Goal: Information Seeking & Learning: Check status

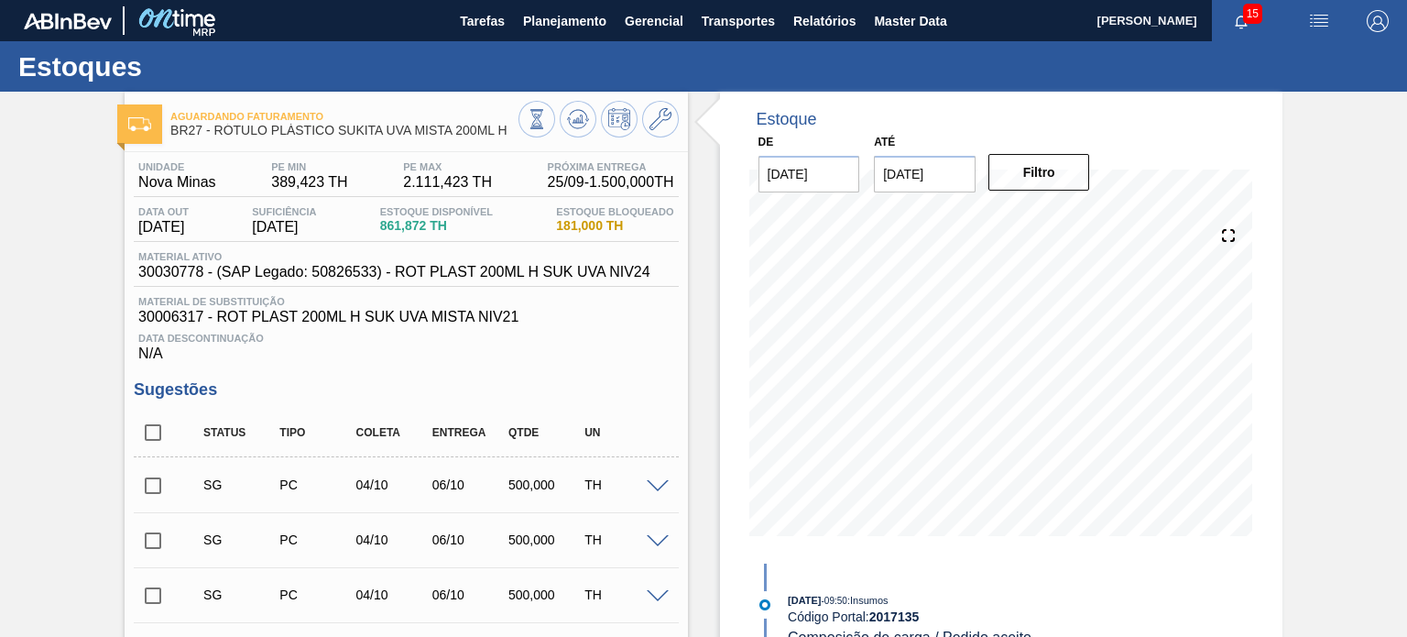
scroll to position [96, 0]
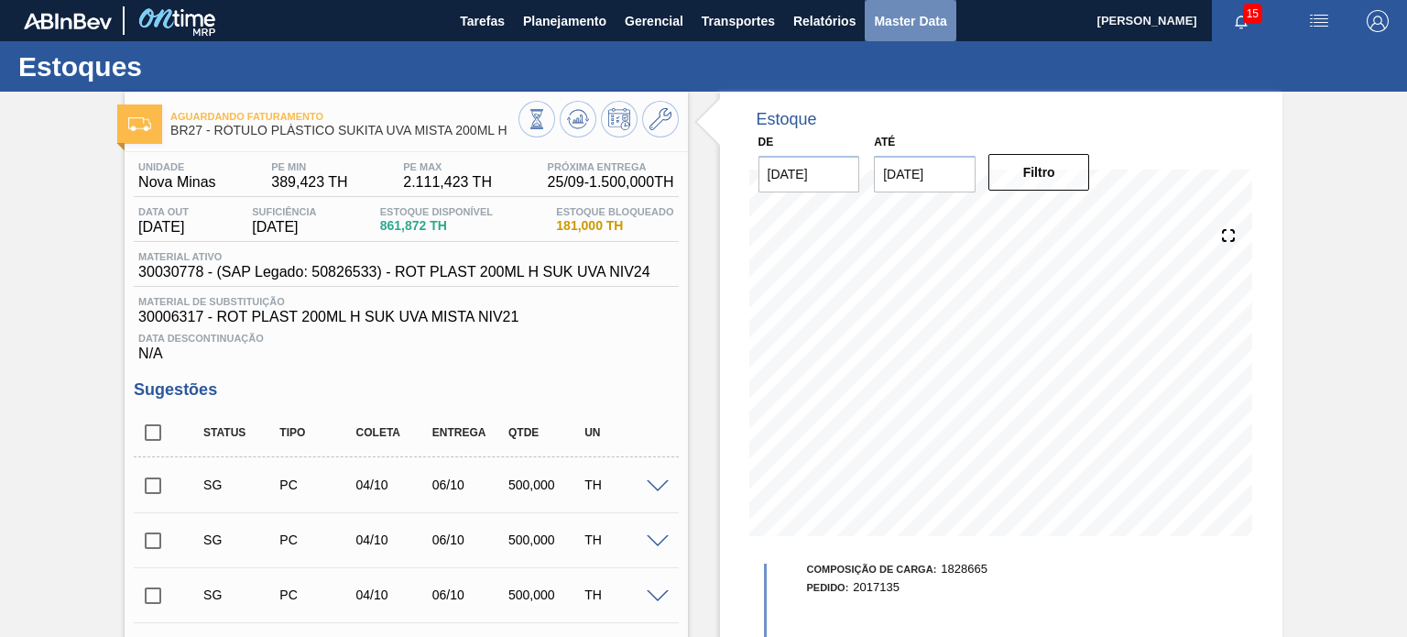
click at [899, 14] on span "Master Data" at bounding box center [910, 21] width 72 height 22
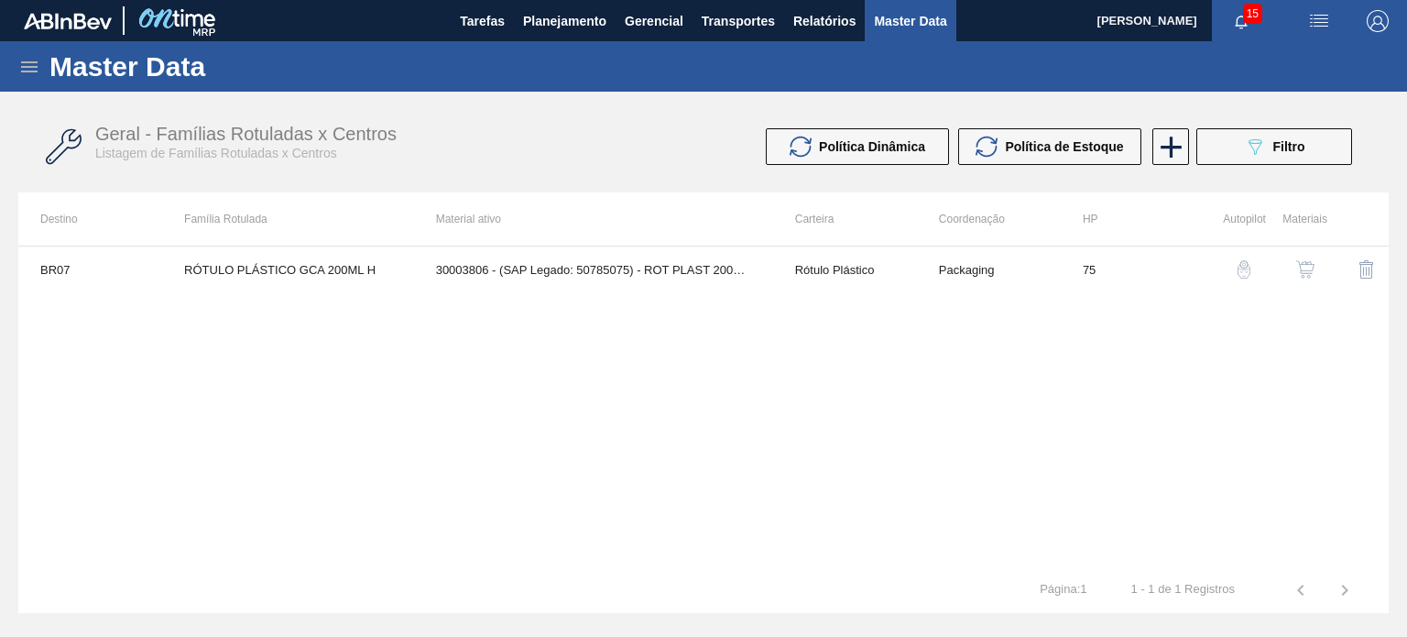
click at [31, 65] on icon at bounding box center [29, 67] width 22 height 22
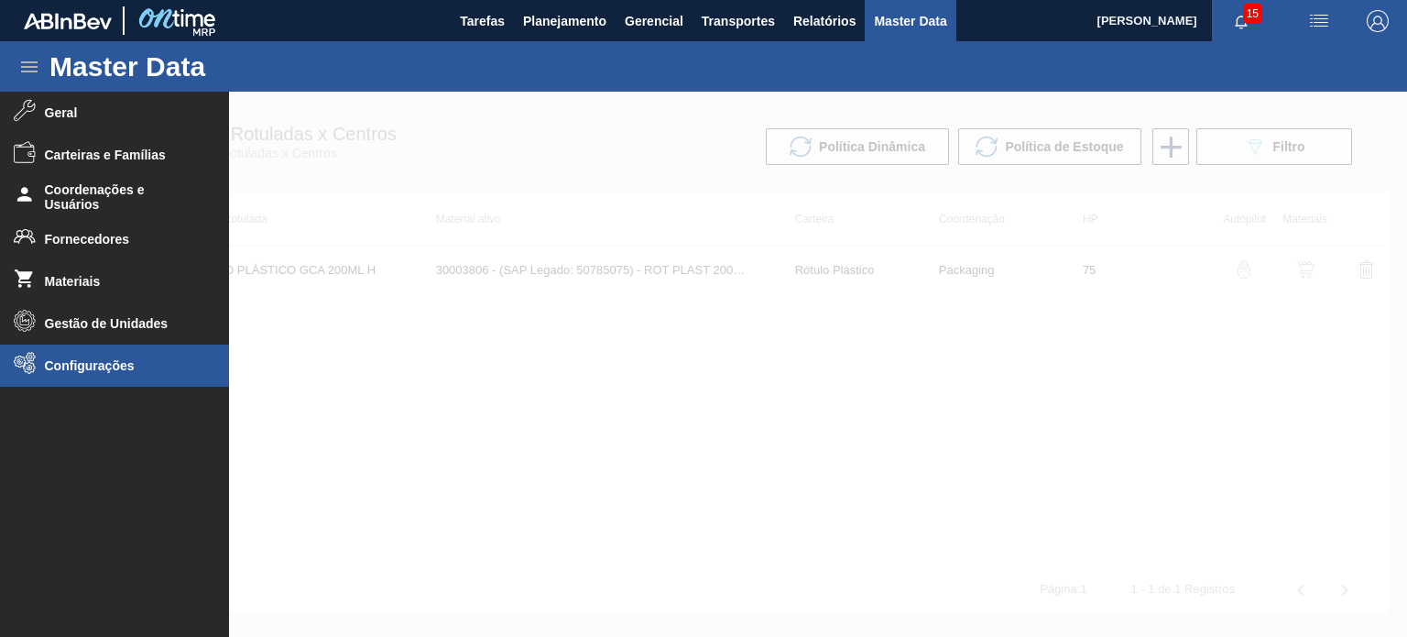
click at [85, 366] on span "Configurações" at bounding box center [120, 365] width 151 height 15
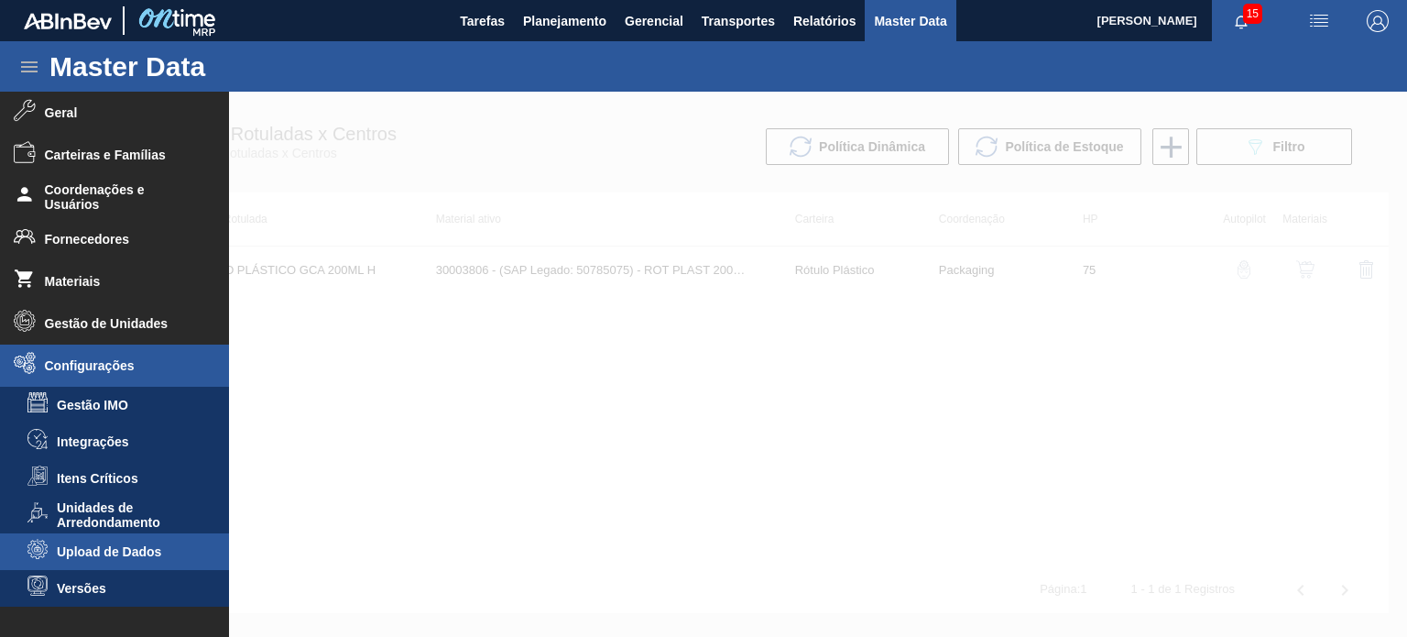
click at [135, 541] on li "Upload de Dados" at bounding box center [114, 551] width 229 height 37
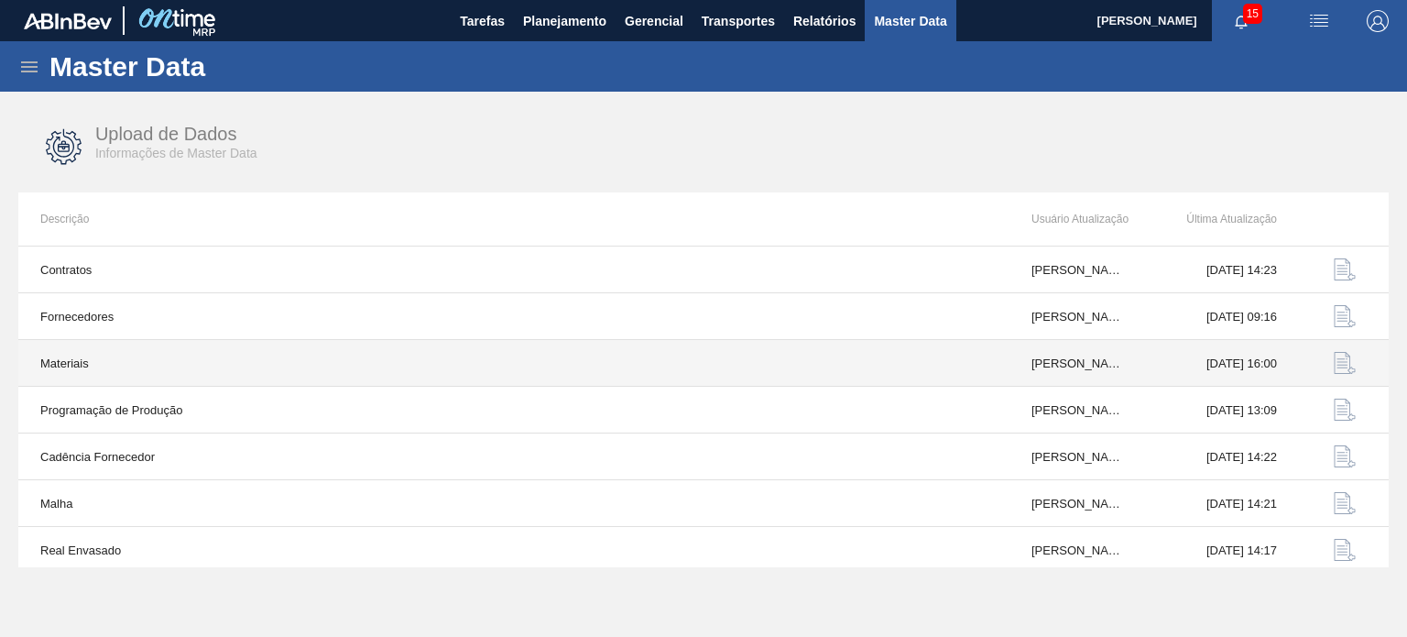
scroll to position [191, 0]
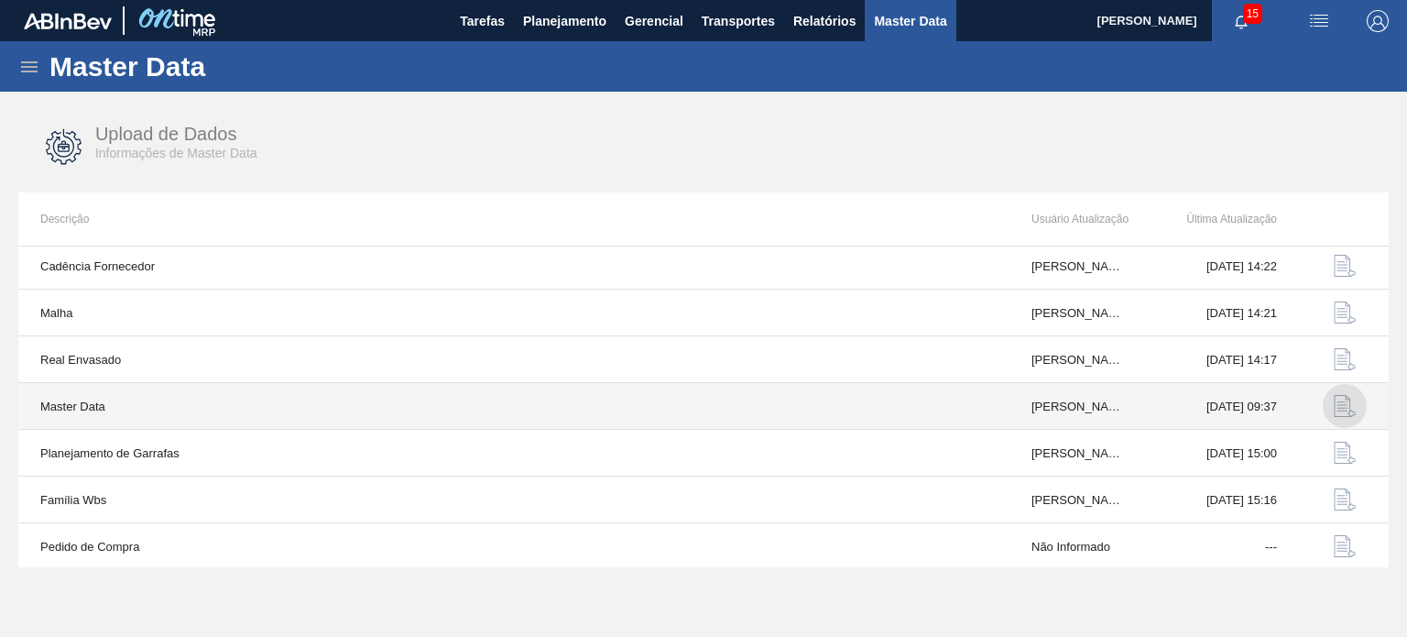
click at [1339, 401] on img "button" at bounding box center [1345, 406] width 22 height 22
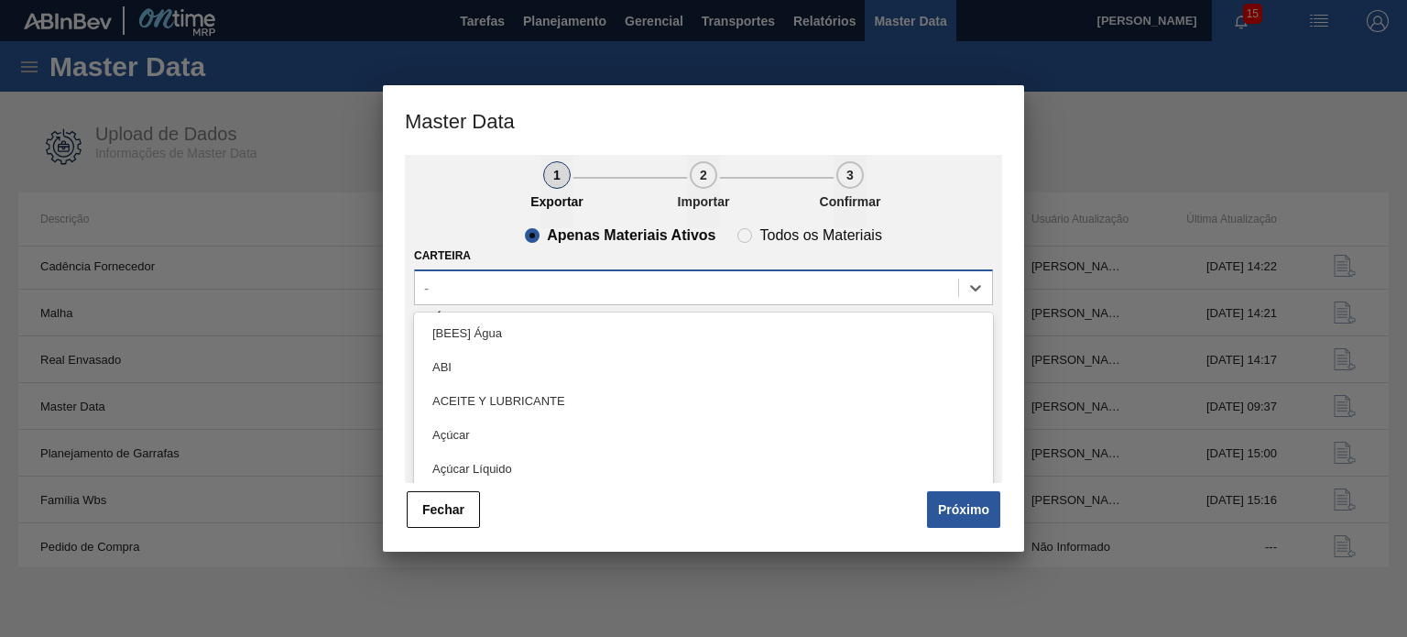
click at [671, 290] on div "-" at bounding box center [686, 287] width 543 height 27
type input "lata"
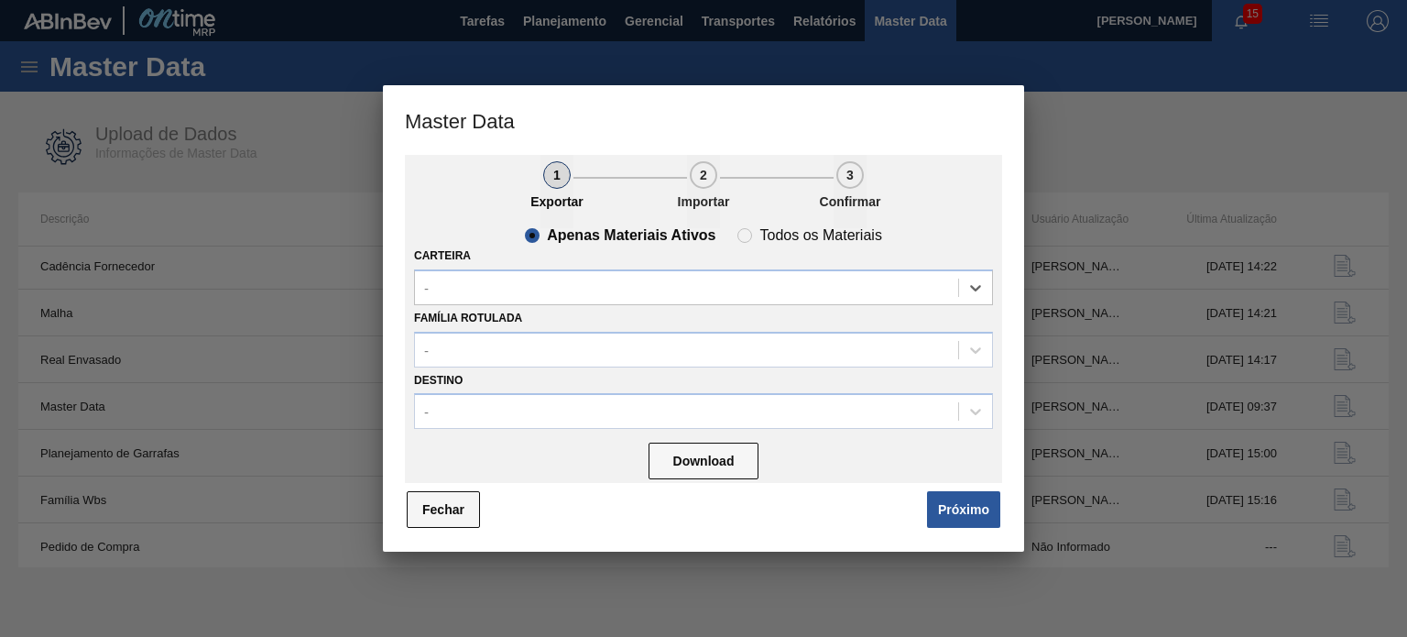
click at [452, 505] on button "Fechar" at bounding box center [443, 509] width 73 height 37
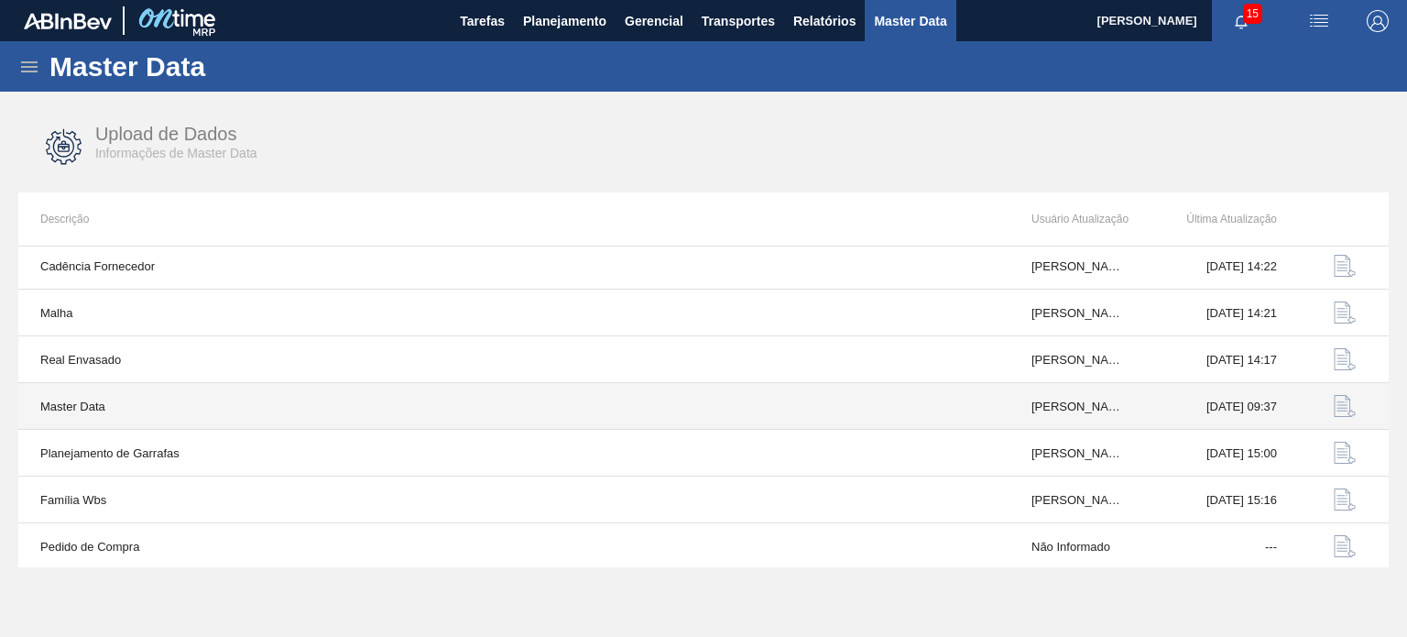
click at [1347, 406] on img "button" at bounding box center [1345, 406] width 22 height 22
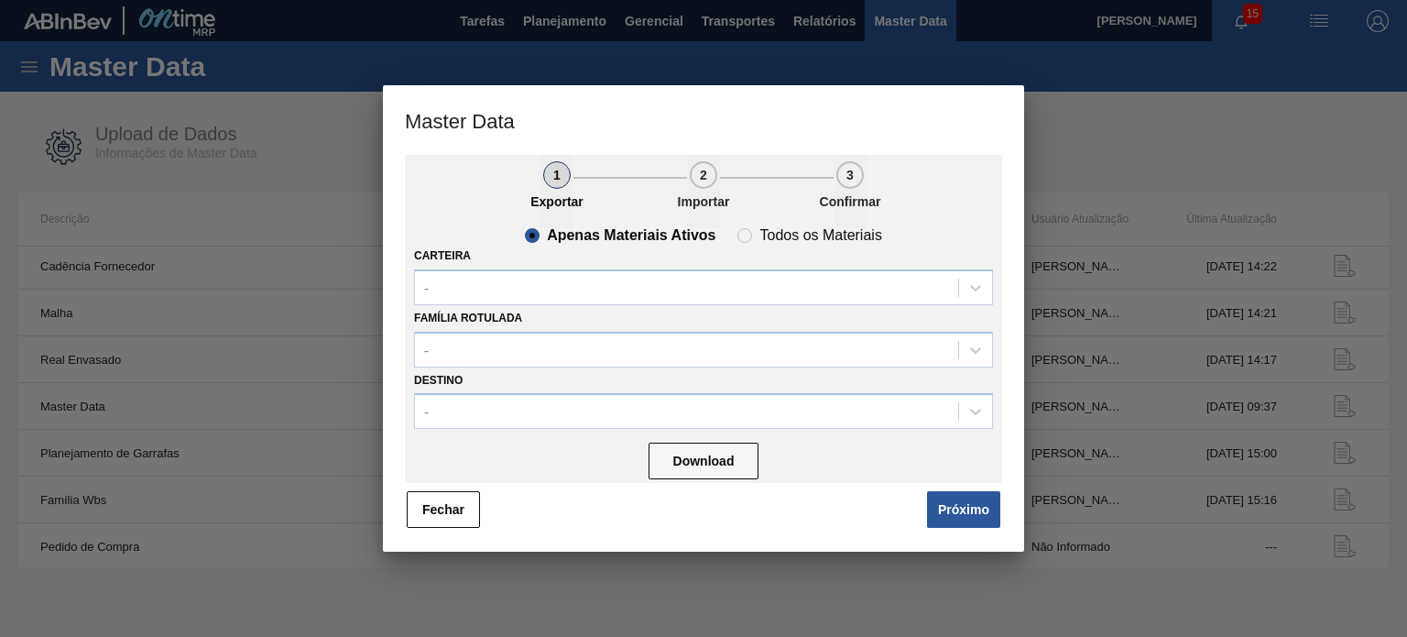
click at [719, 263] on div "Carteira -" at bounding box center [703, 274] width 579 height 62
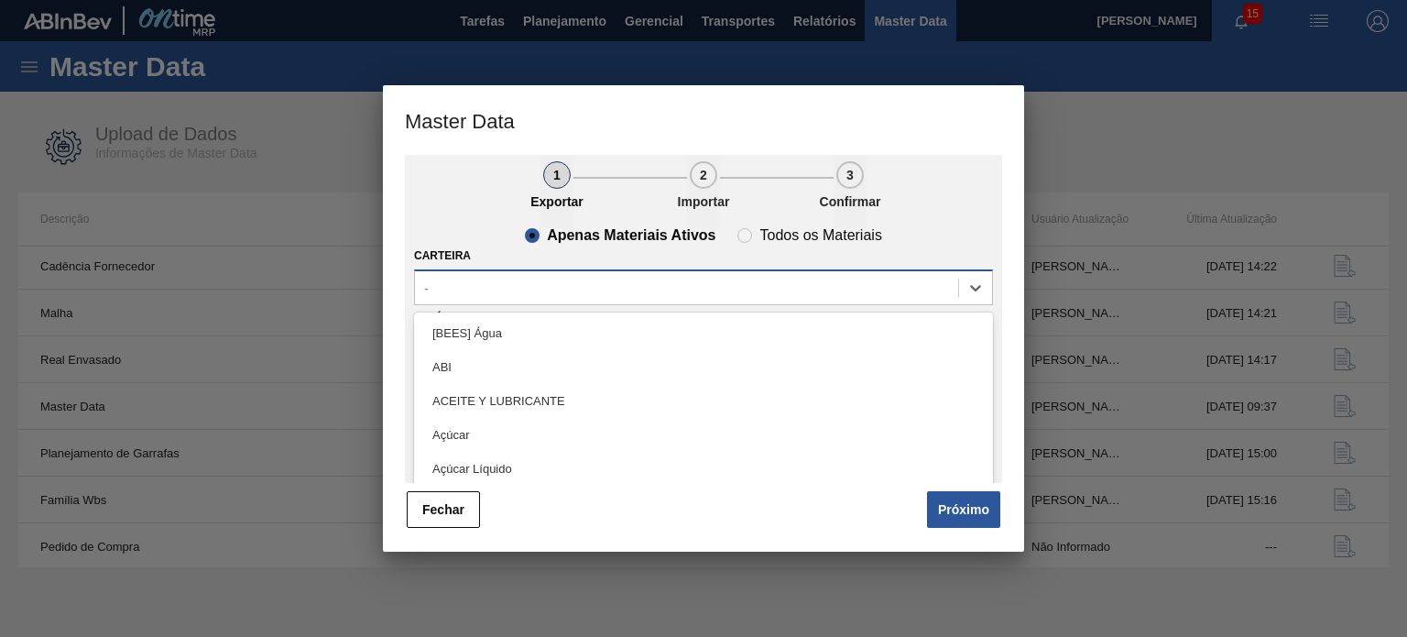
click at [719, 271] on div "-" at bounding box center [703, 287] width 579 height 36
type input "lata"
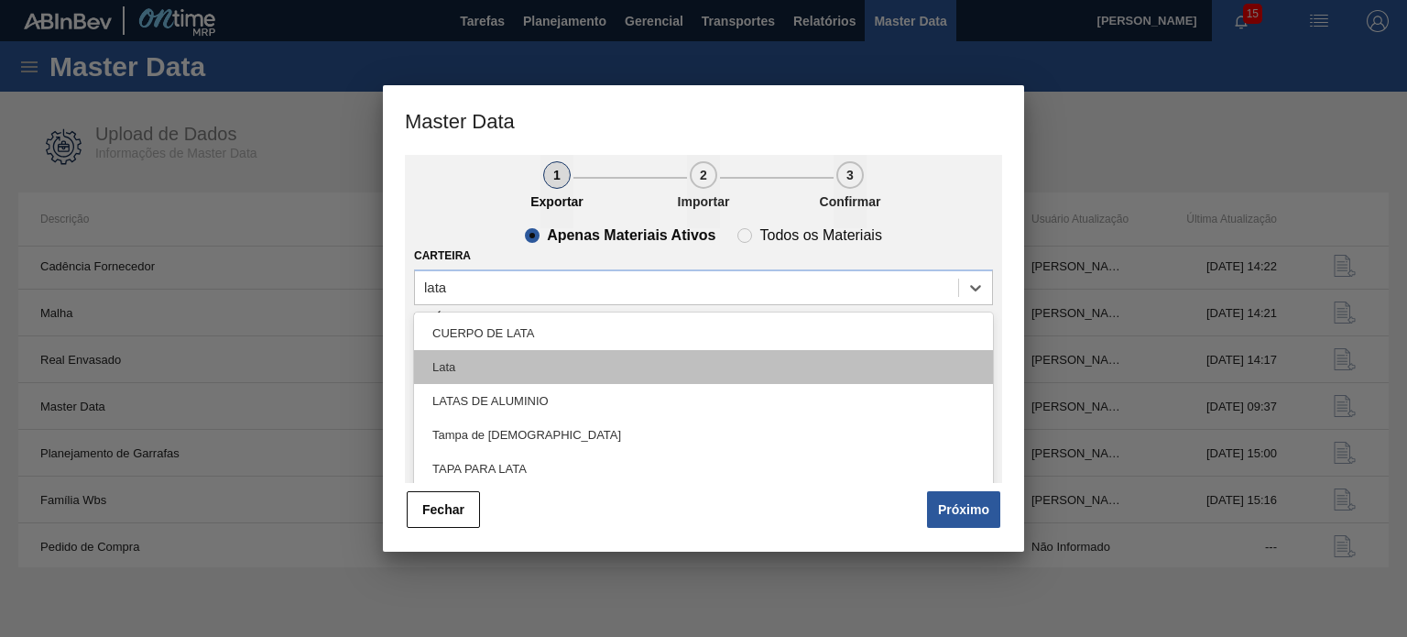
click at [612, 375] on div "Lata" at bounding box center [703, 367] width 579 height 34
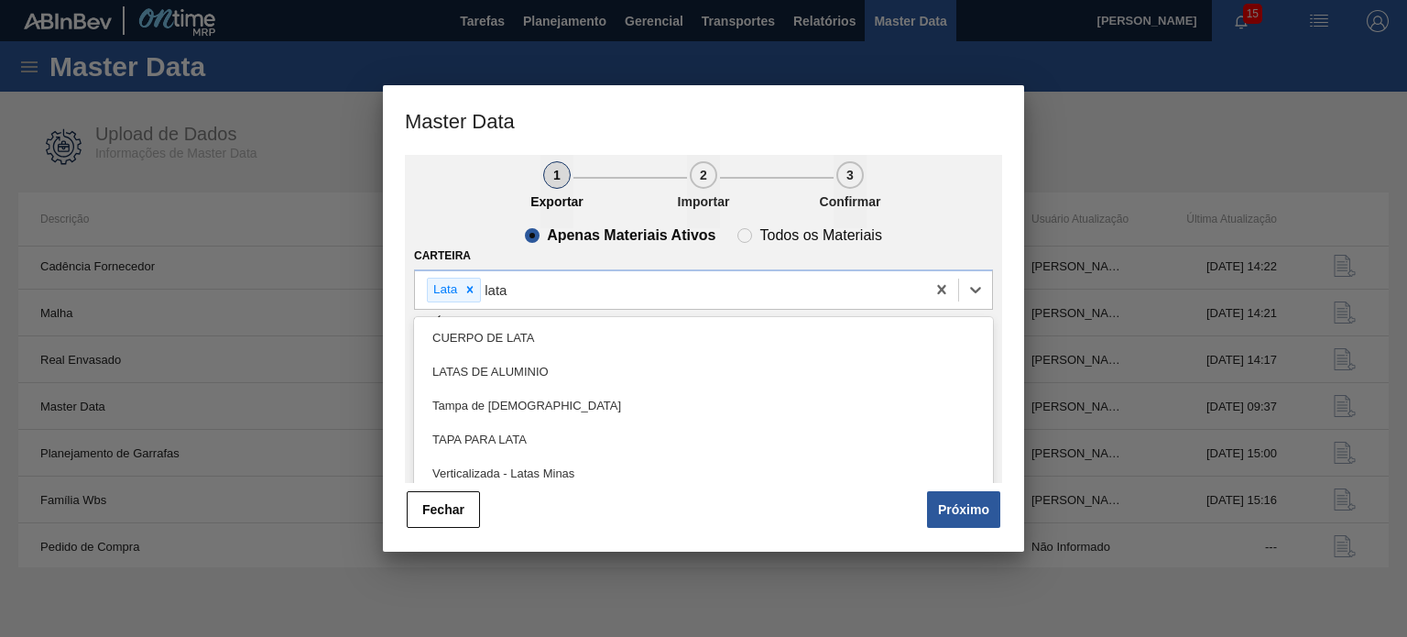
type input "lata"
click at [637, 541] on div "1 Exportar 2 Importar 3 Confirmar Apenas Materiais Ativos Todos os Materiais Ca…" at bounding box center [703, 353] width 641 height 397
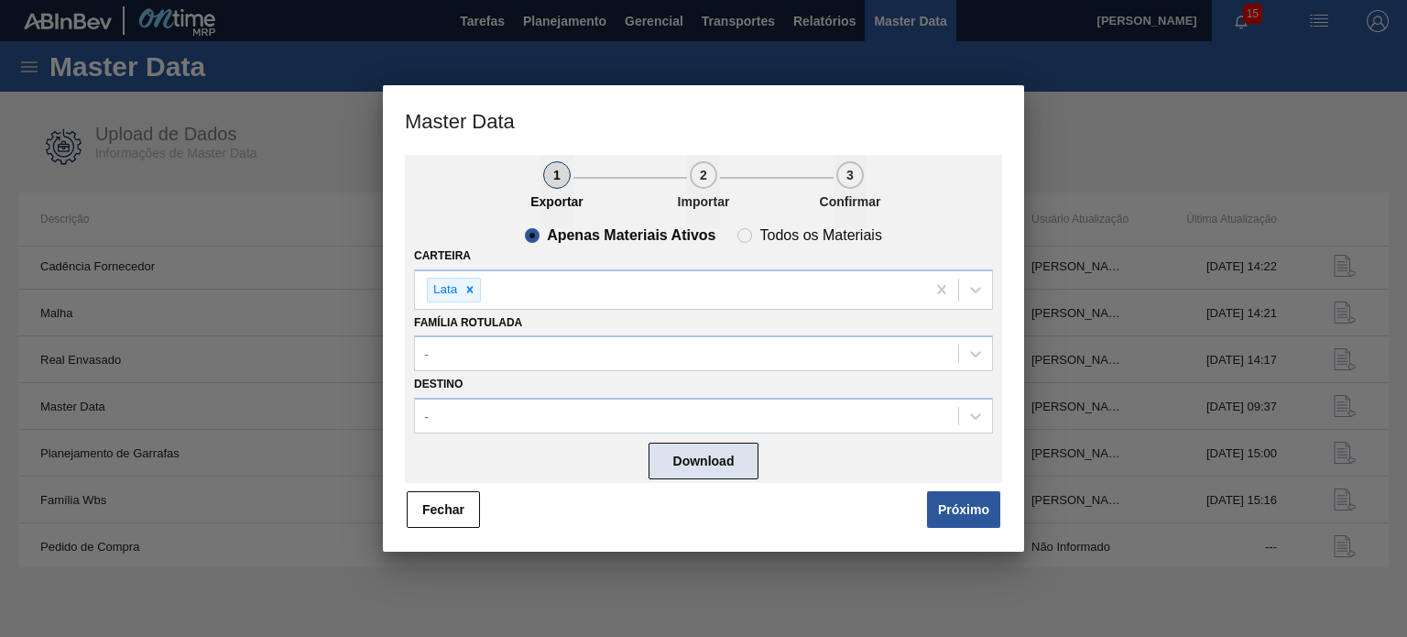
click at [732, 454] on button "Download" at bounding box center [704, 461] width 110 height 37
click at [454, 505] on button "Fechar" at bounding box center [443, 509] width 73 height 37
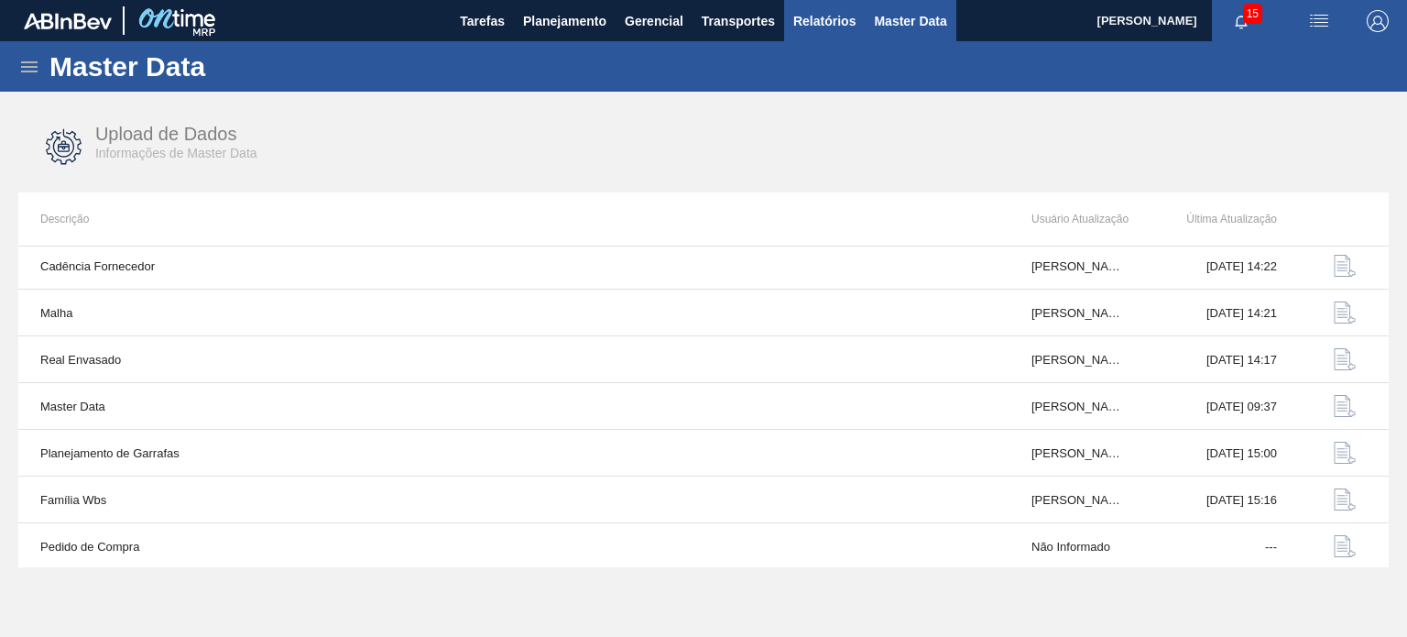
click at [821, 26] on span "Relatórios" at bounding box center [824, 21] width 62 height 22
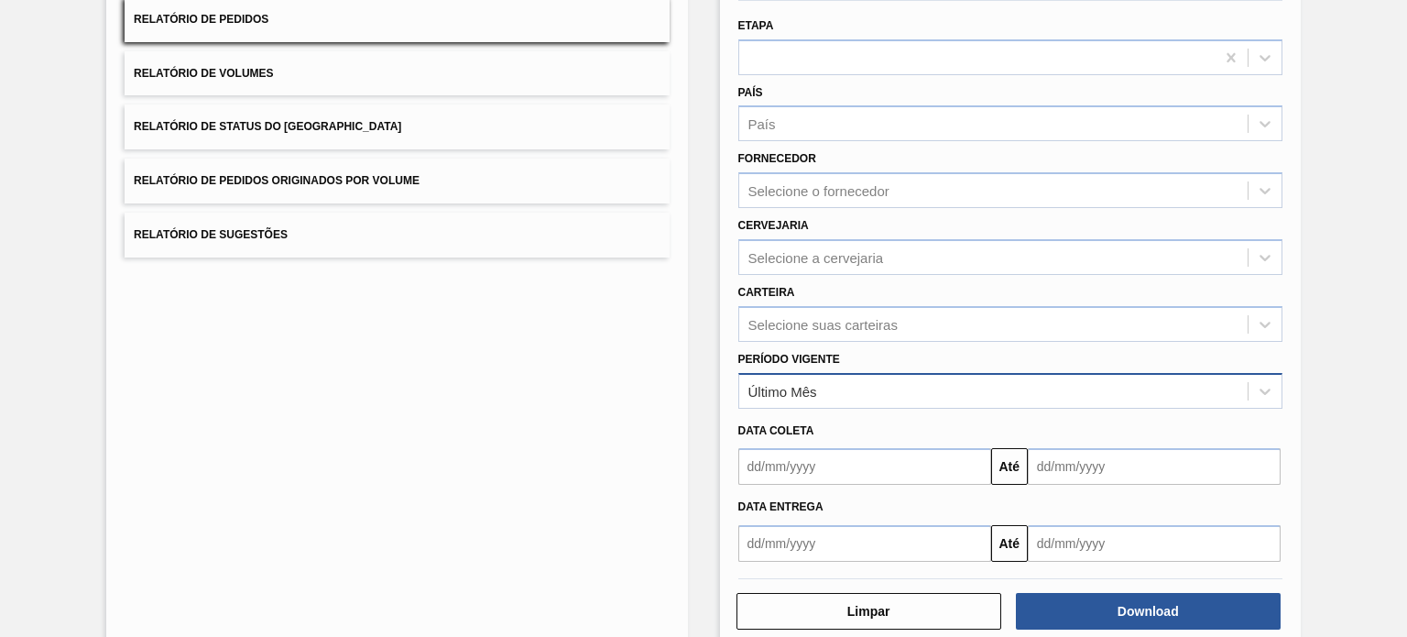
scroll to position [208, 0]
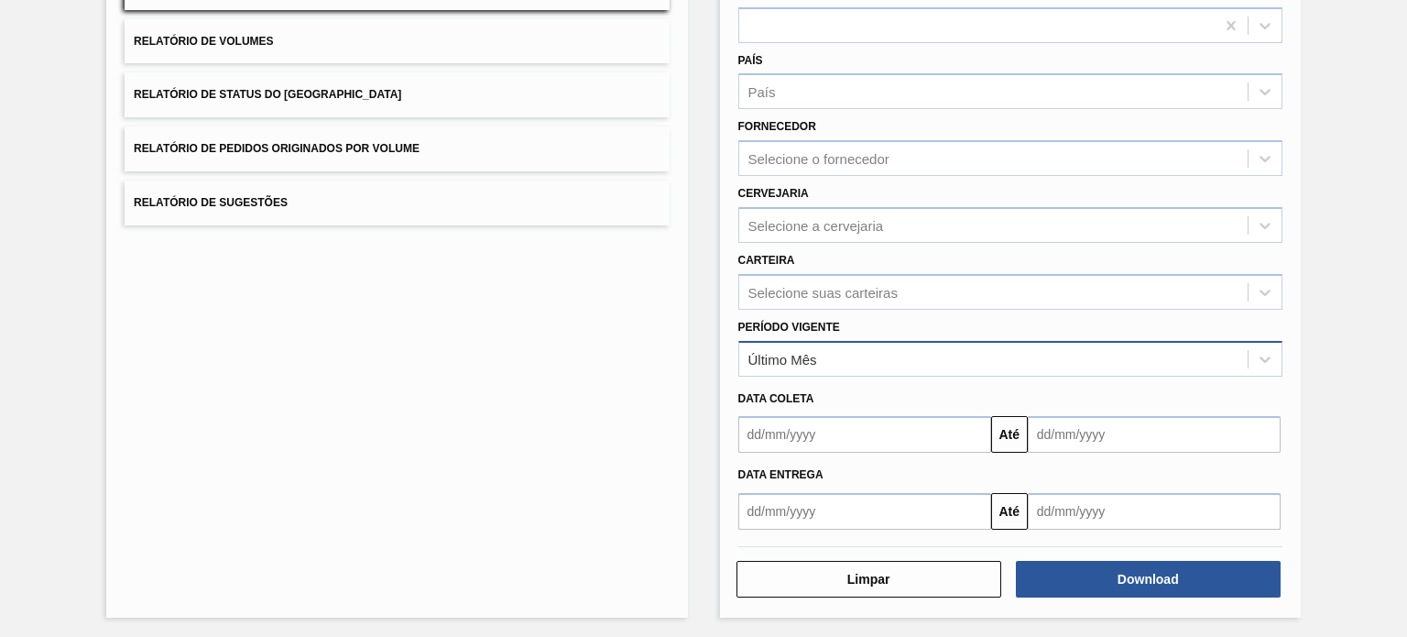
click at [869, 359] on div "Último Mês" at bounding box center [993, 358] width 508 height 27
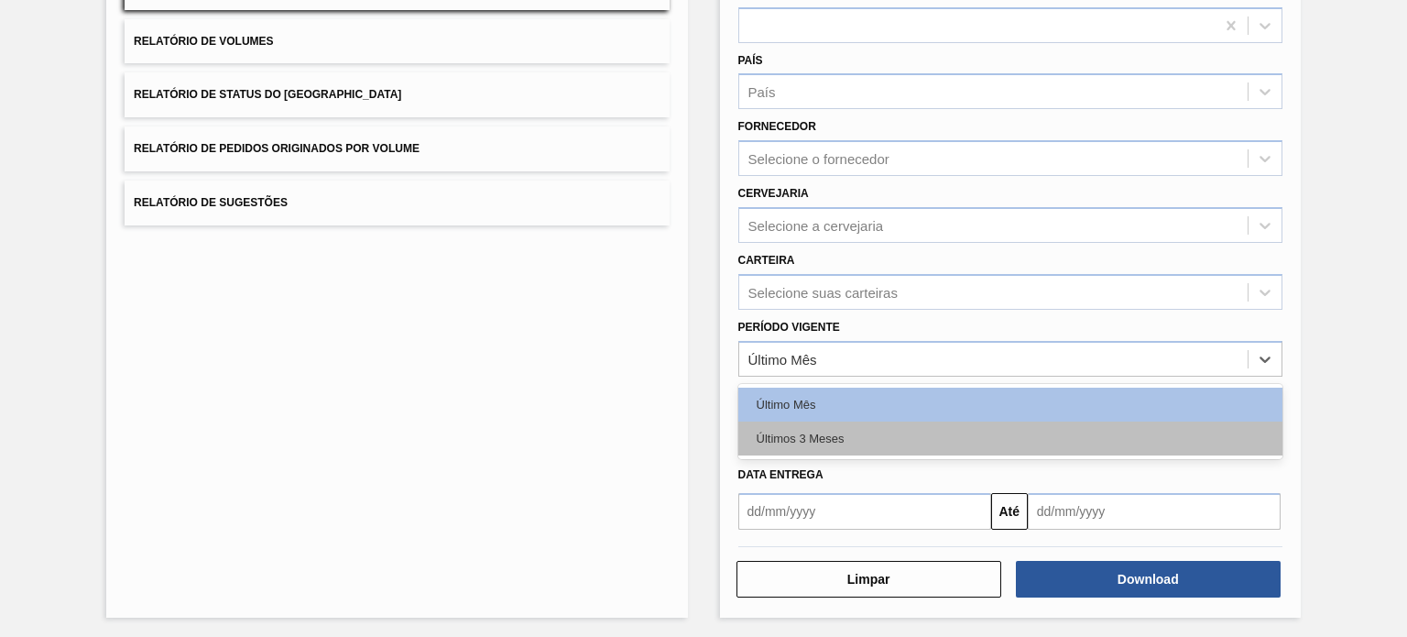
click at [842, 428] on div "Últimos 3 Meses" at bounding box center [1010, 438] width 544 height 34
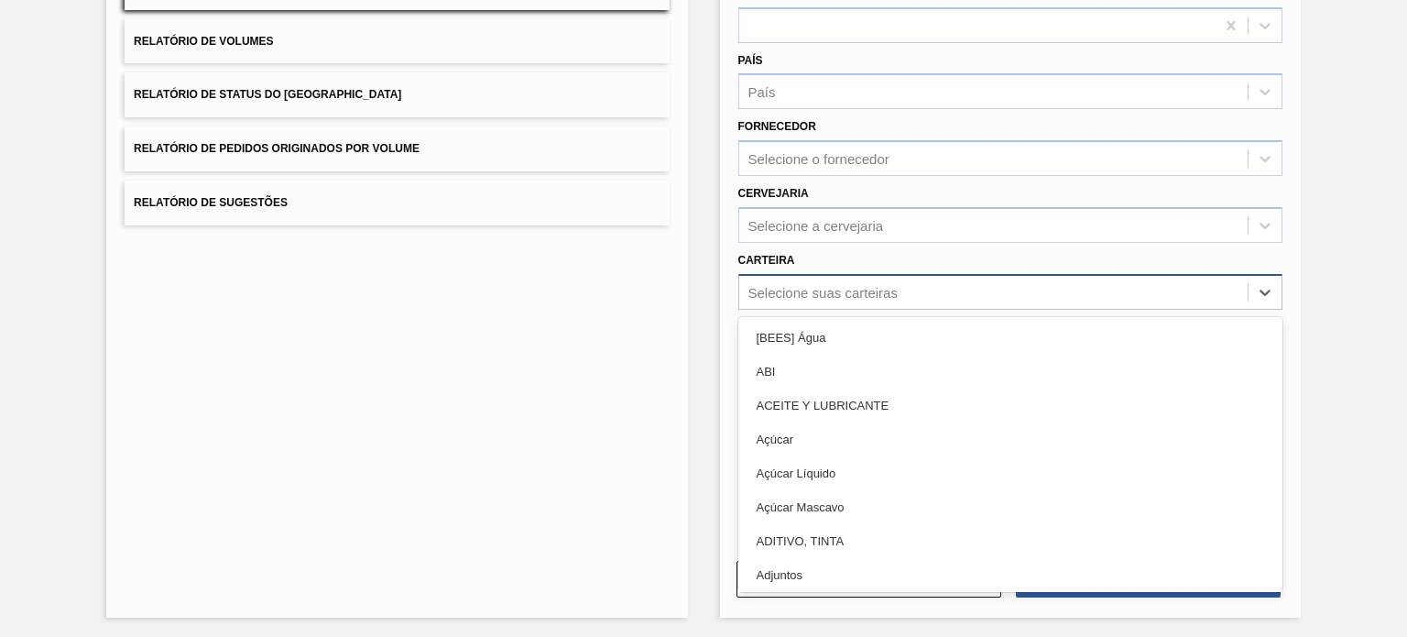
click at [850, 284] on div "Selecione suas carteiras" at bounding box center [823, 292] width 149 height 16
type input "lata"
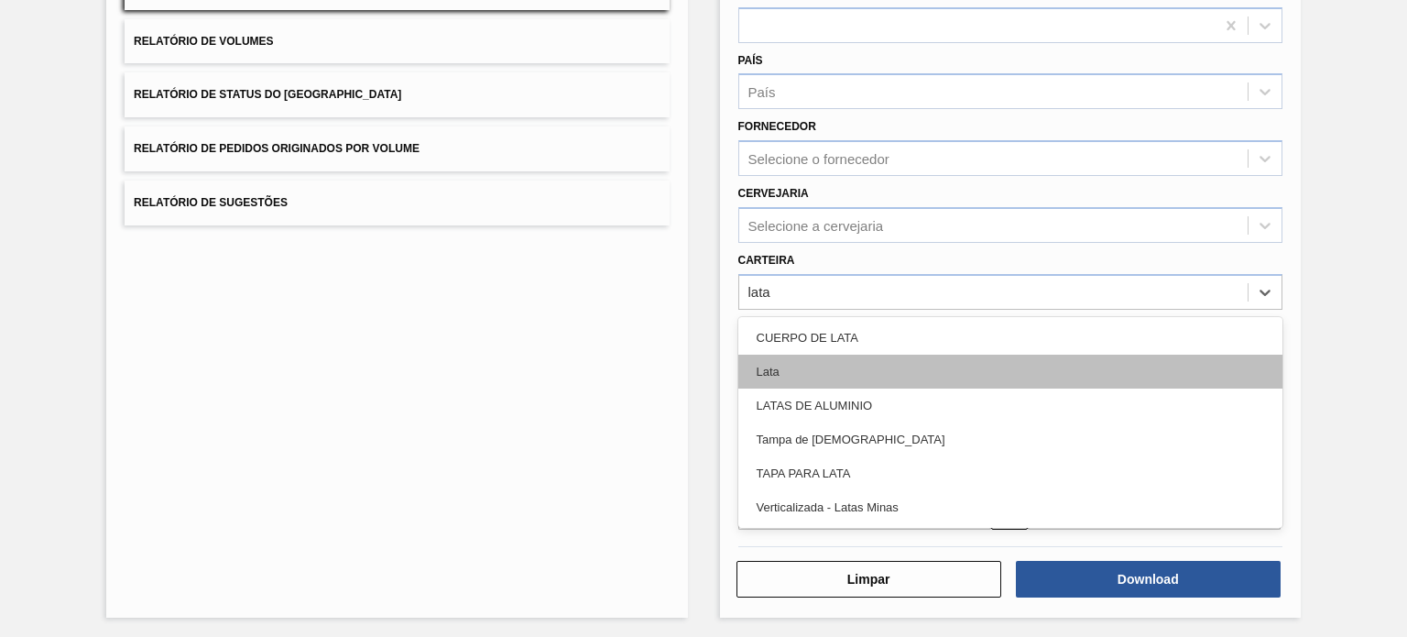
click at [854, 364] on div "Lata" at bounding box center [1010, 372] width 544 height 34
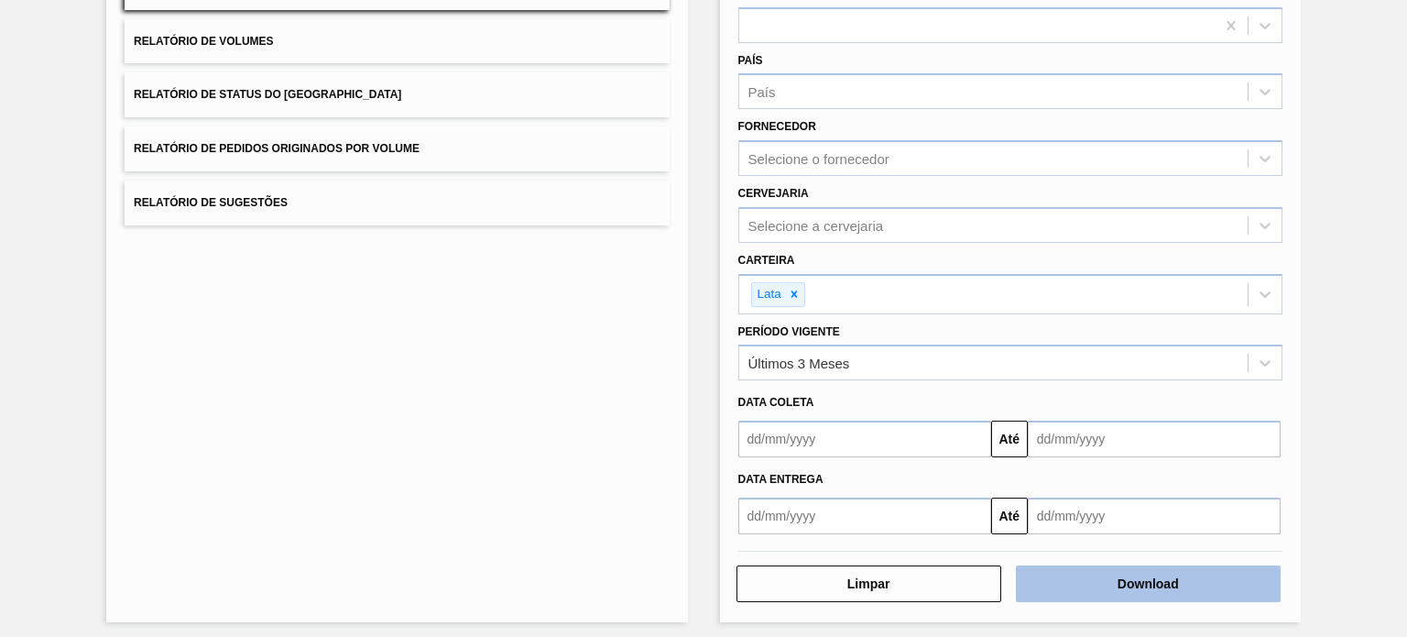
click at [1091, 580] on button "Download" at bounding box center [1148, 583] width 265 height 37
click at [1401, 284] on div "Lista de Relatórios Relatório de Pedidos Relatório de Volumes Relatório de Stat…" at bounding box center [703, 264] width 1407 height 761
click at [1077, 577] on button "Download" at bounding box center [1148, 583] width 265 height 37
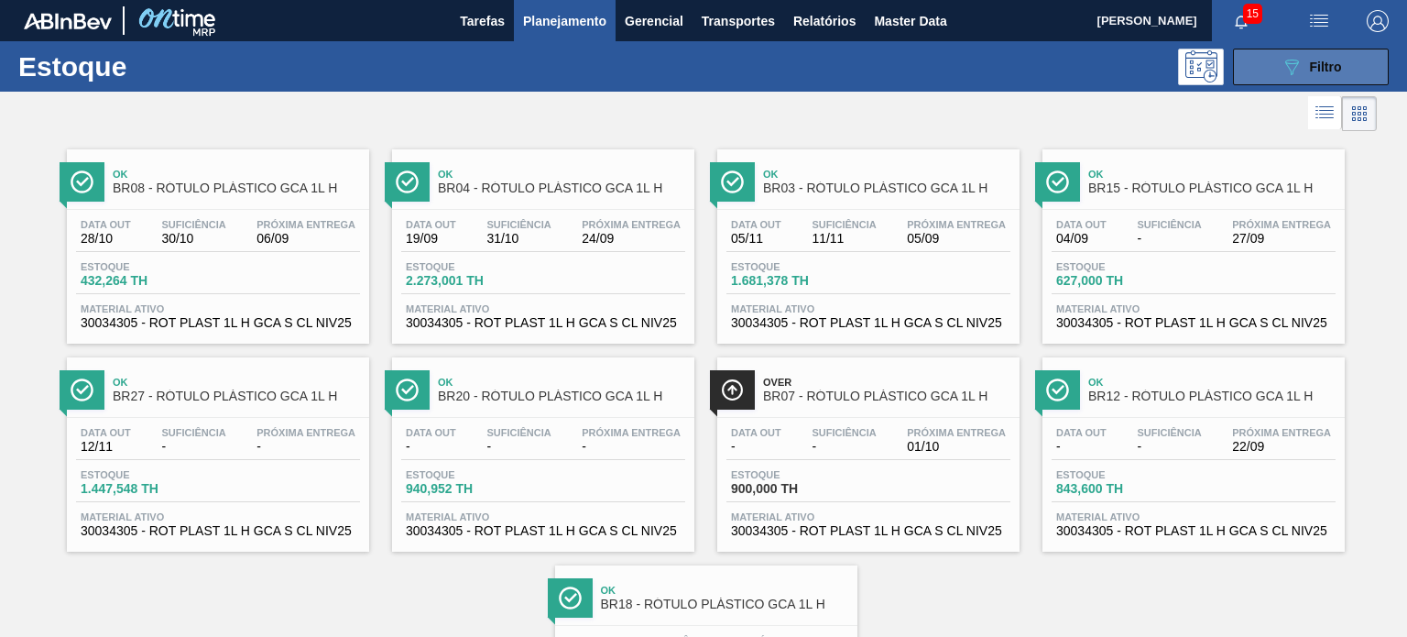
click at [1274, 77] on button "089F7B8B-B2A5-4AFE-B5C0-19BA573D28AC Filtro" at bounding box center [1311, 67] width 156 height 37
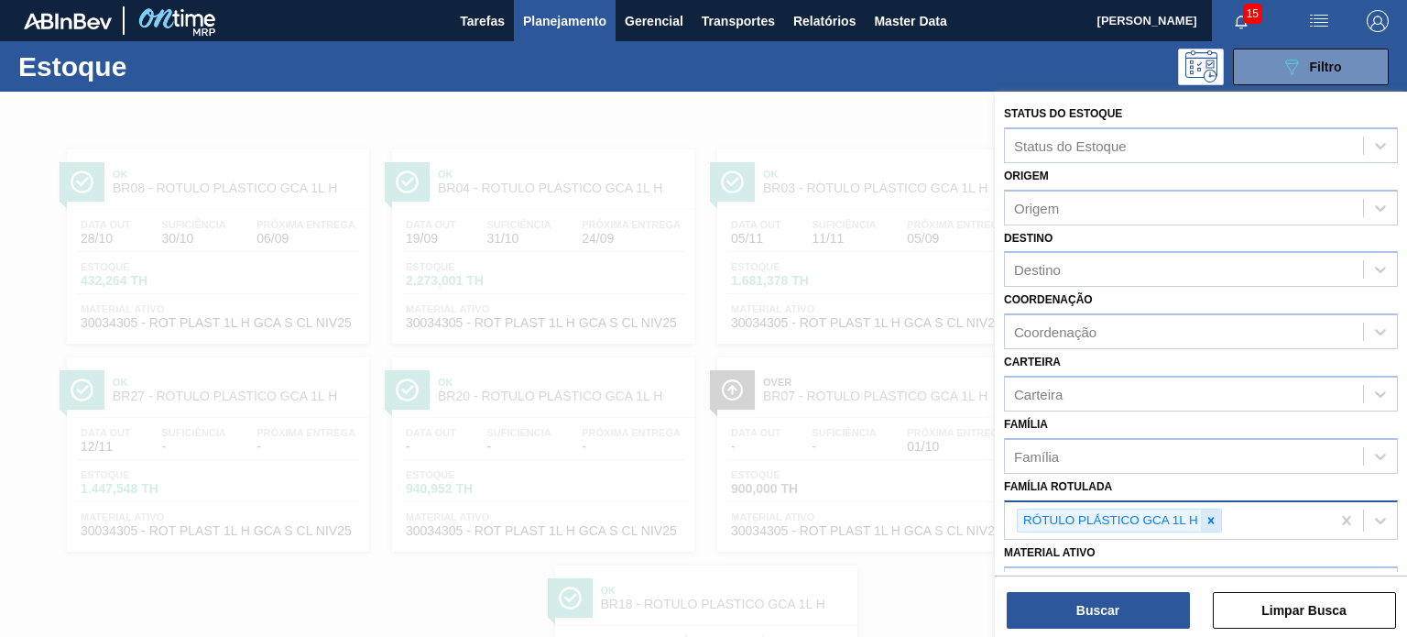
click at [1209, 523] on div at bounding box center [1211, 520] width 20 height 23
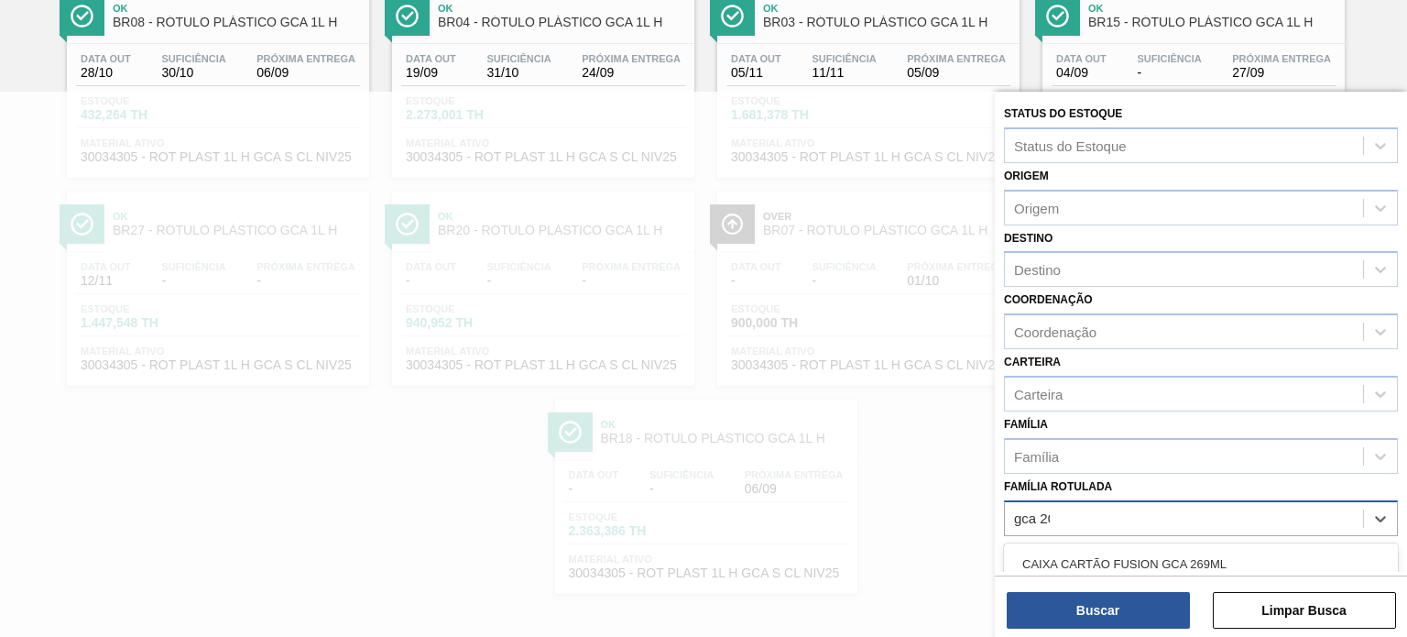
type Rotulada "gca 200"
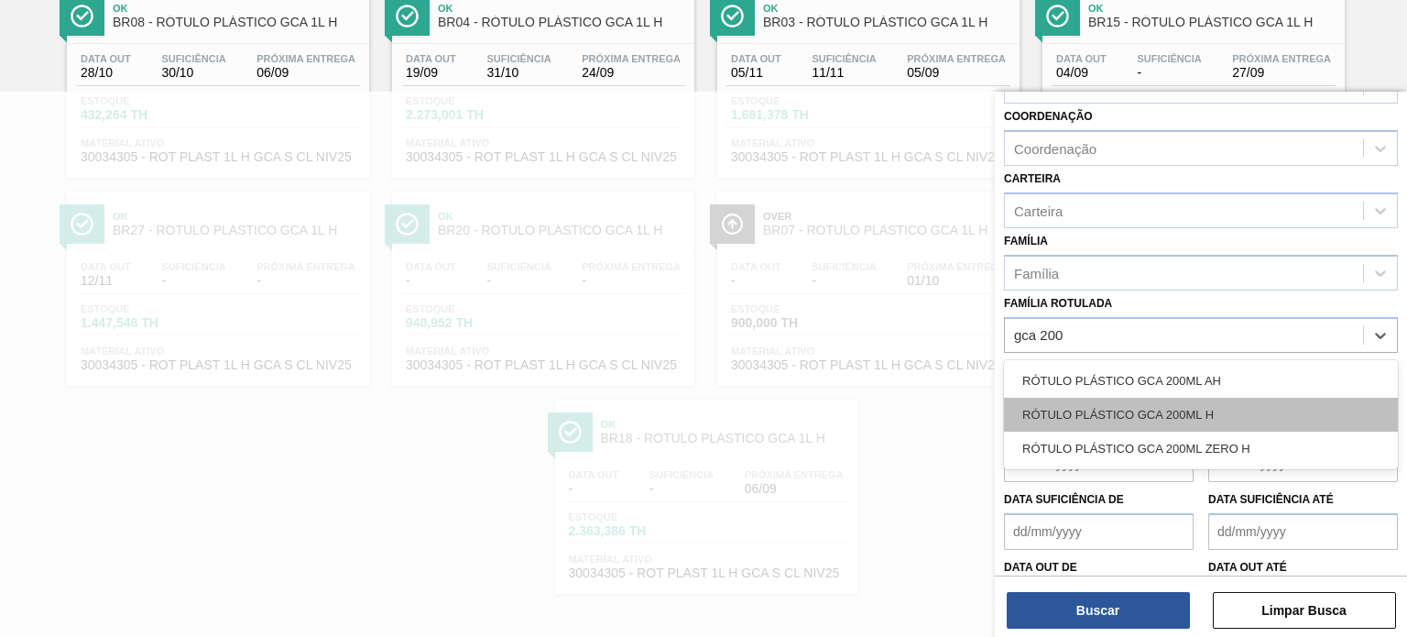
click at [1135, 409] on div "RÓTULO PLÁSTICO GCA 200ML H" at bounding box center [1201, 415] width 394 height 34
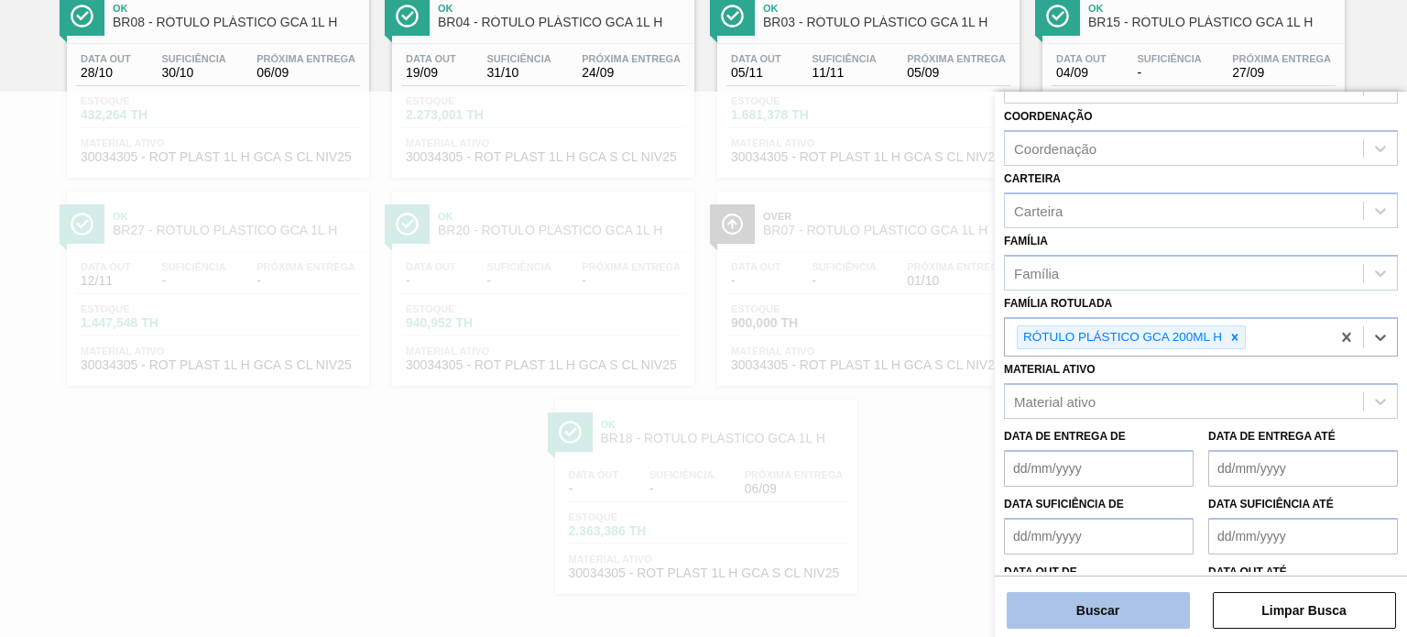
click at [1130, 600] on button "Buscar" at bounding box center [1098, 610] width 183 height 37
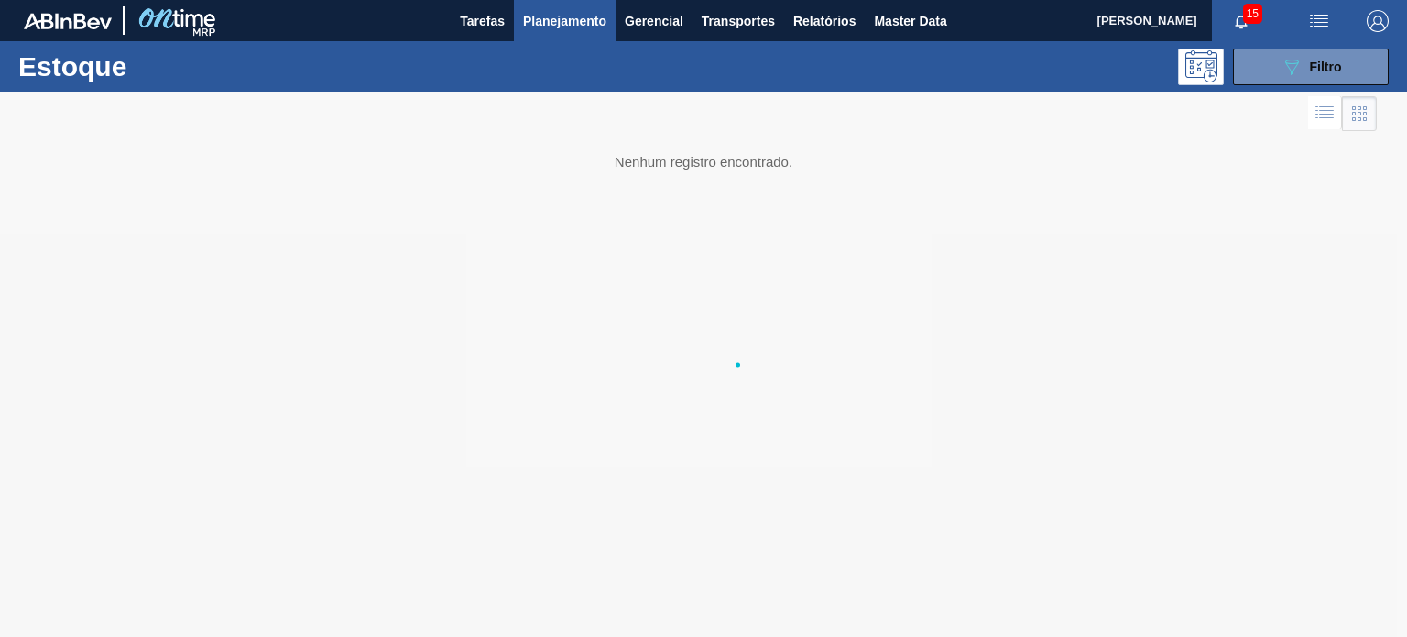
scroll to position [0, 0]
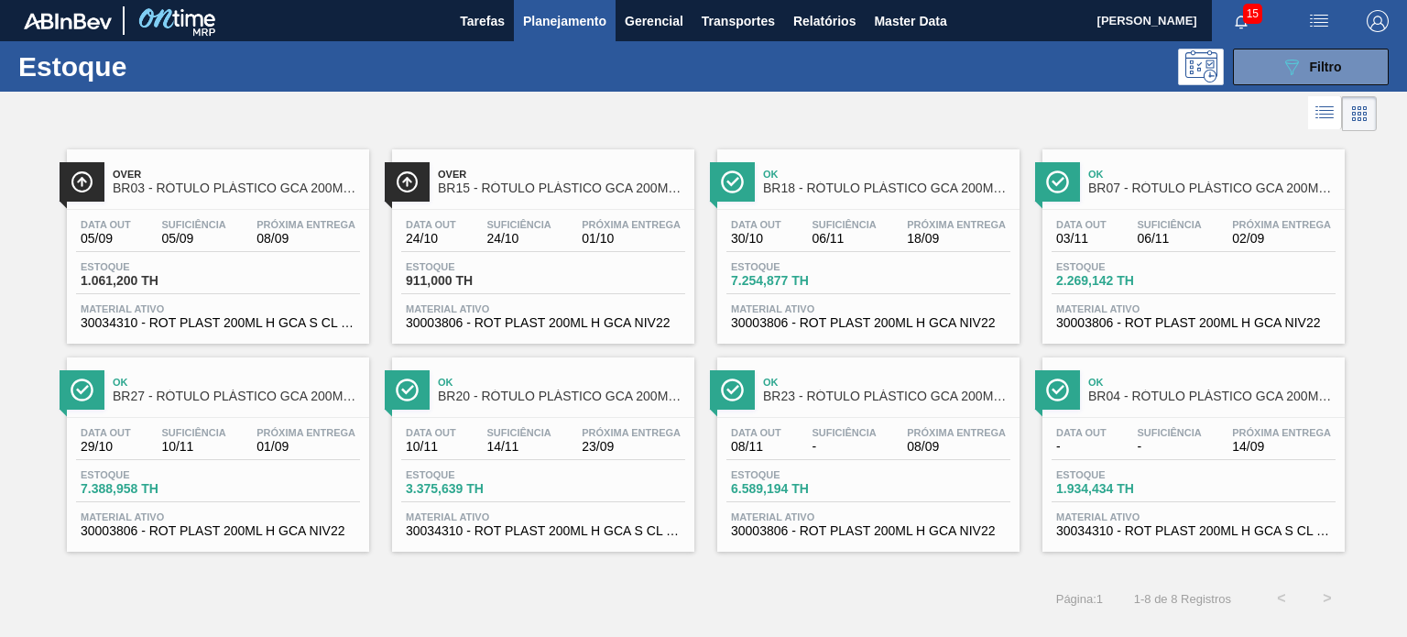
click at [864, 286] on div "Estoque 7.254,877 TH" at bounding box center [869, 277] width 284 height 33
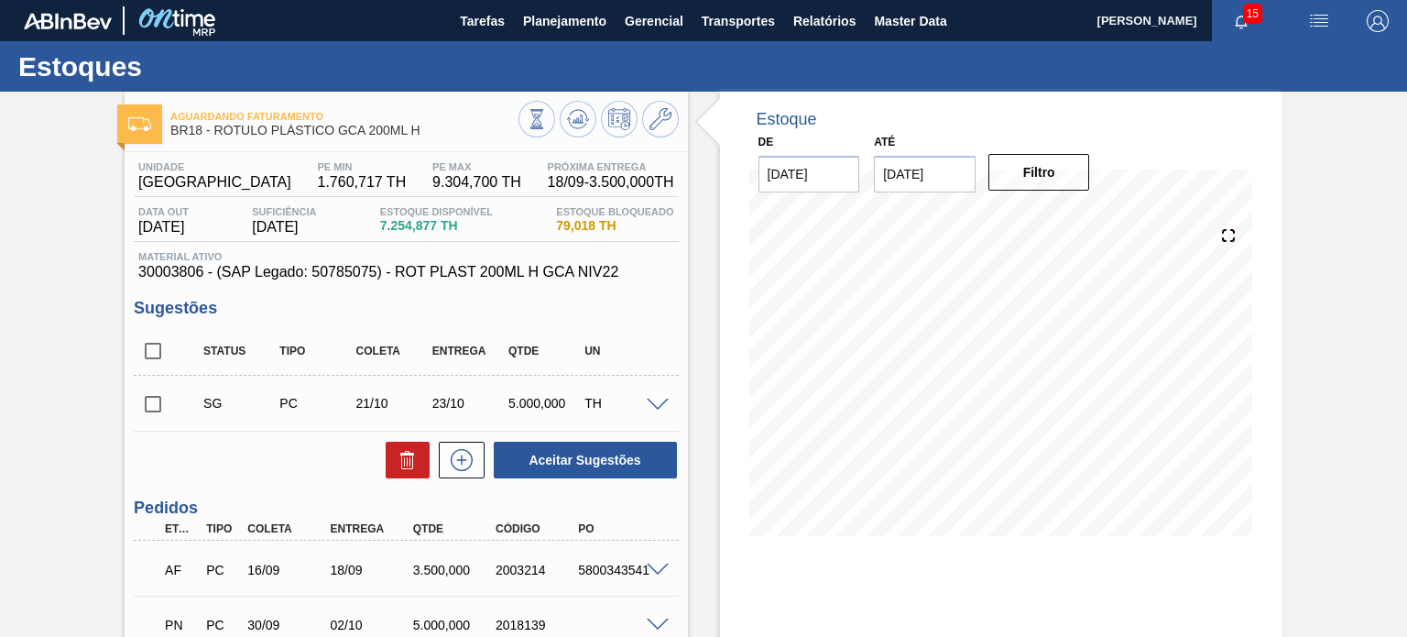
click at [689, 314] on div "Estoque De [DATE] Até [DATE] Filtro 01/09 Projeção de Estoque 7,254.877 [DOMAIN…" at bounding box center [985, 446] width 595 height 709
click at [711, 408] on div "Estoque De [DATE] Até [DATE] Filtro 02/09 Projeção de Estoque 7,254.877 [DOMAIN…" at bounding box center [985, 446] width 595 height 709
click at [702, 382] on div "Estoque De [DATE] Até [DATE] Filtro 11/09 Projeção de Estoque 4,654.873 [DOMAIN…" at bounding box center [985, 446] width 595 height 709
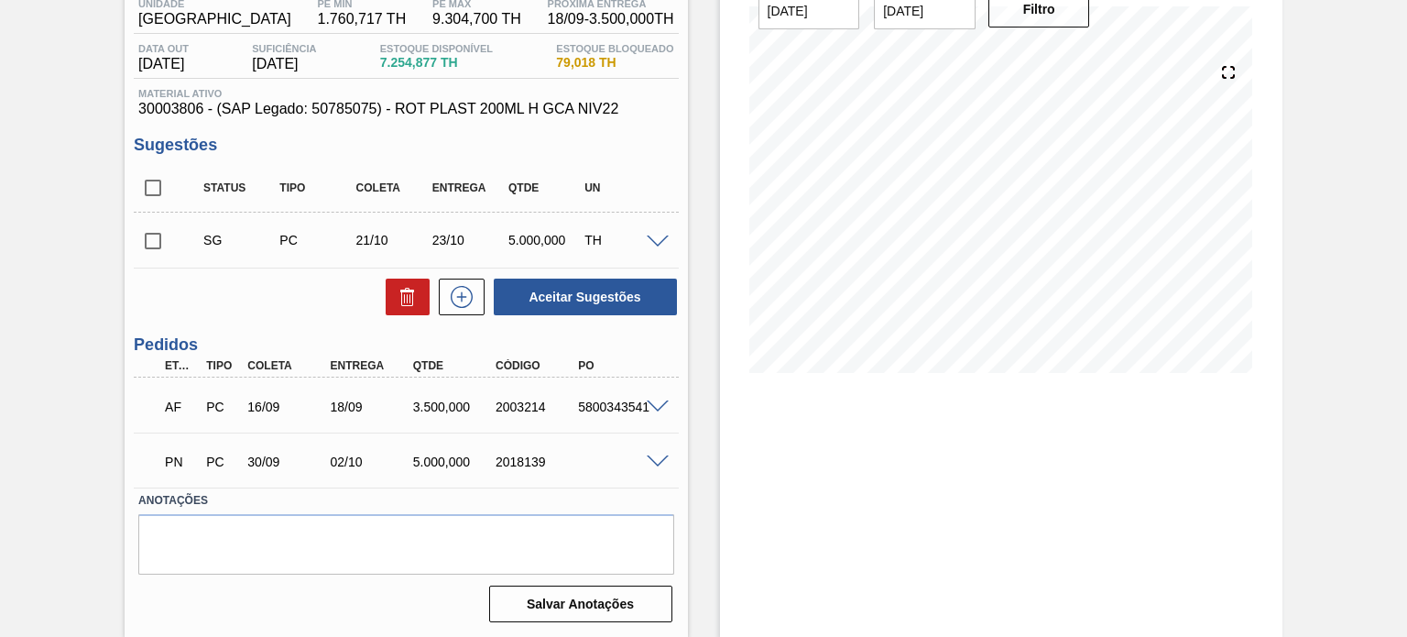
click at [504, 400] on div "2003214" at bounding box center [536, 406] width 91 height 15
click at [454, 404] on div "3.500,000" at bounding box center [454, 406] width 91 height 15
click at [453, 454] on div "PN PC 30/09 02/10 5.000,000 2018139" at bounding box center [401, 460] width 496 height 37
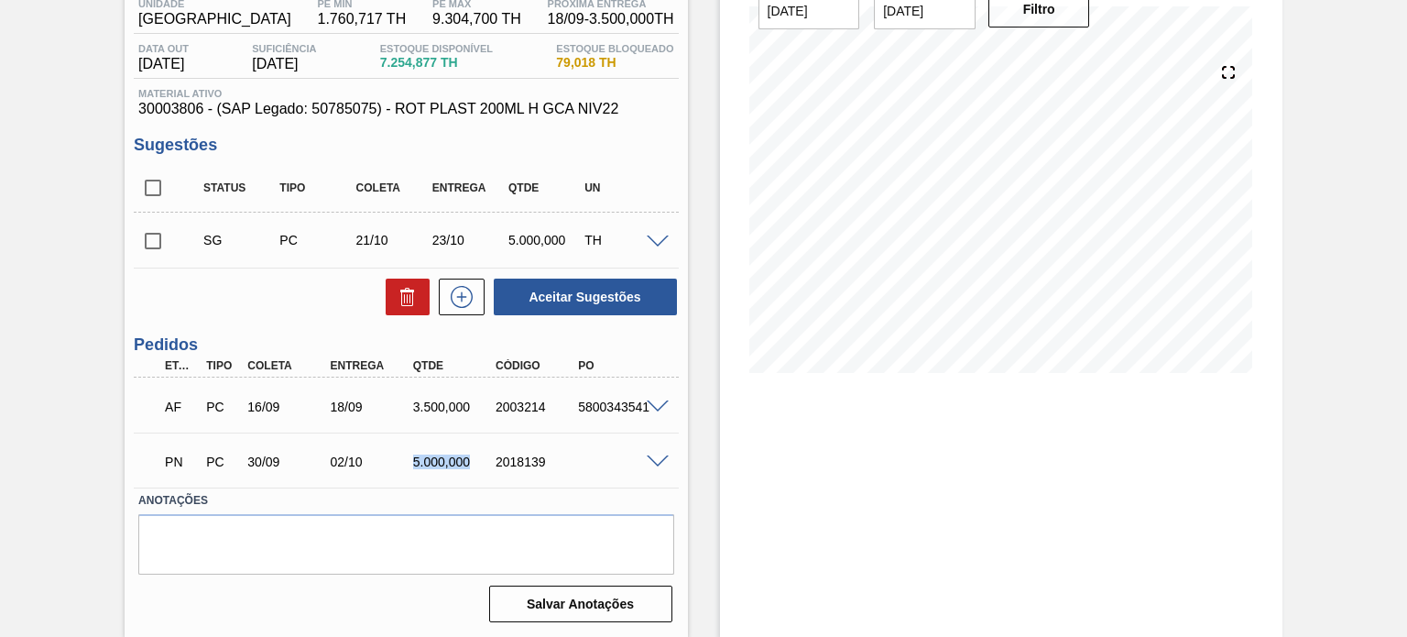
click at [453, 454] on div "5.000,000" at bounding box center [454, 461] width 91 height 15
click at [668, 464] on div at bounding box center [660, 461] width 37 height 14
click at [663, 461] on span at bounding box center [658, 462] width 22 height 14
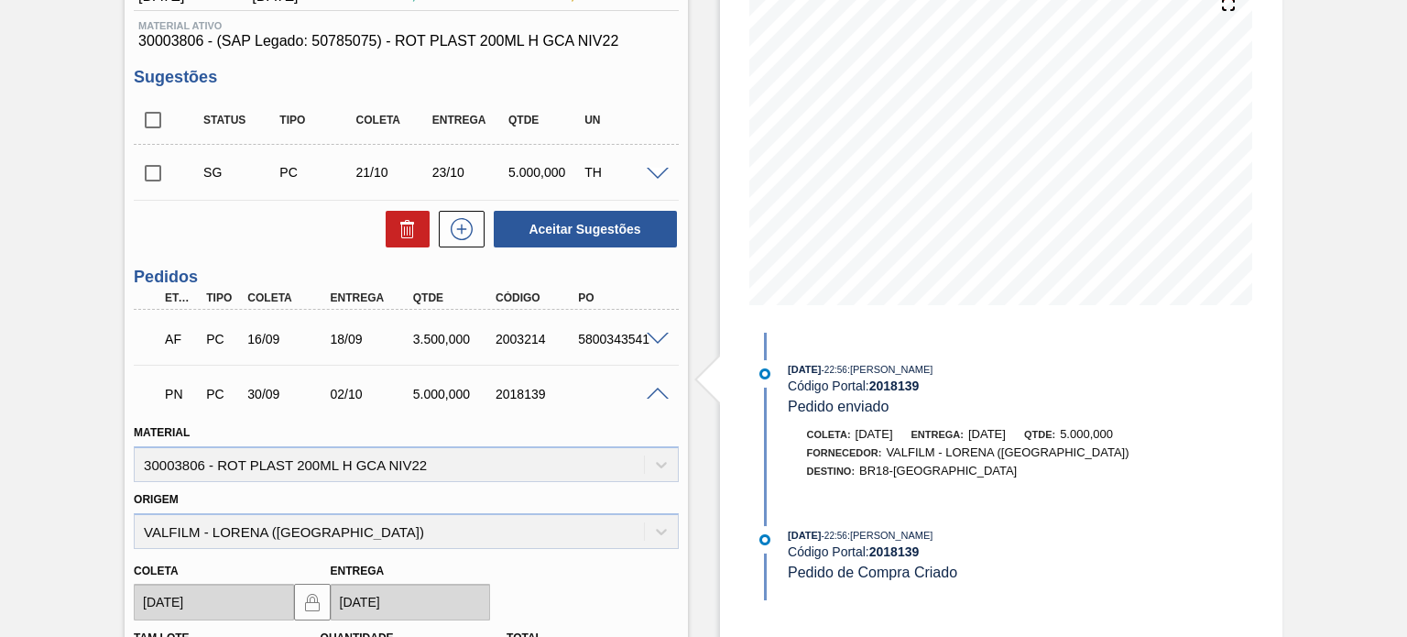
scroll to position [438, 0]
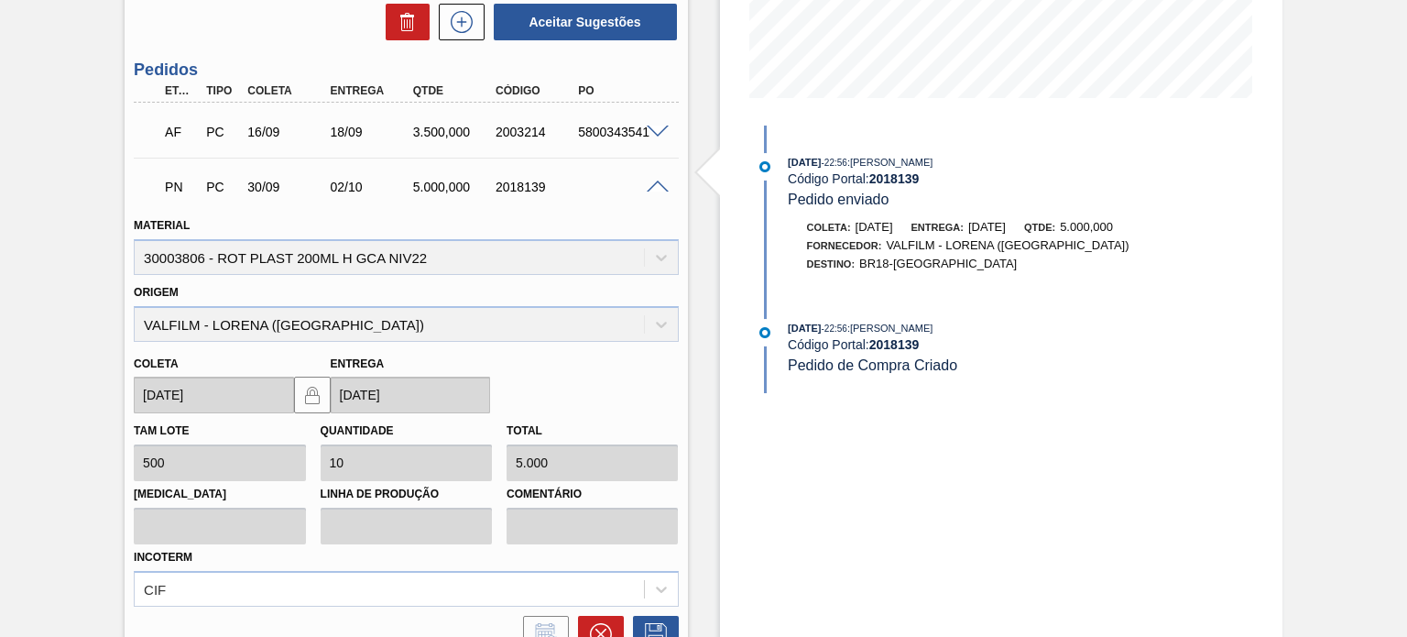
click at [810, 333] on span "[DATE]" at bounding box center [804, 328] width 33 height 11
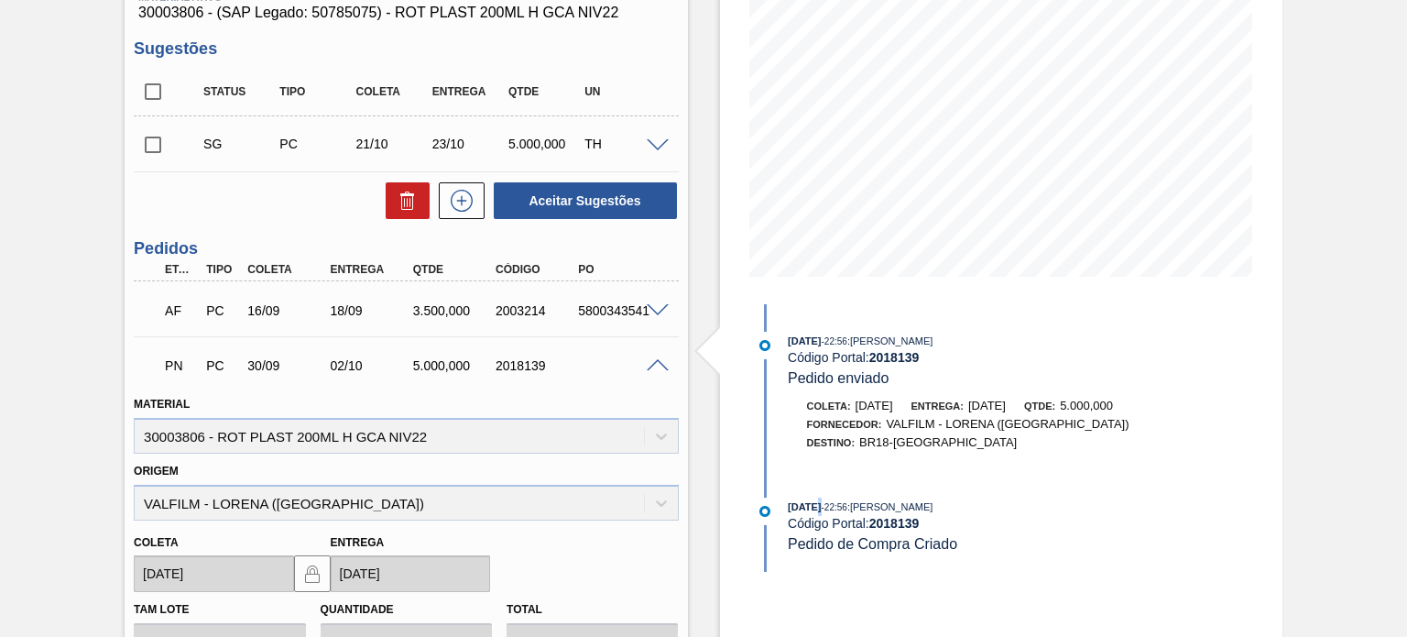
scroll to position [163, 0]
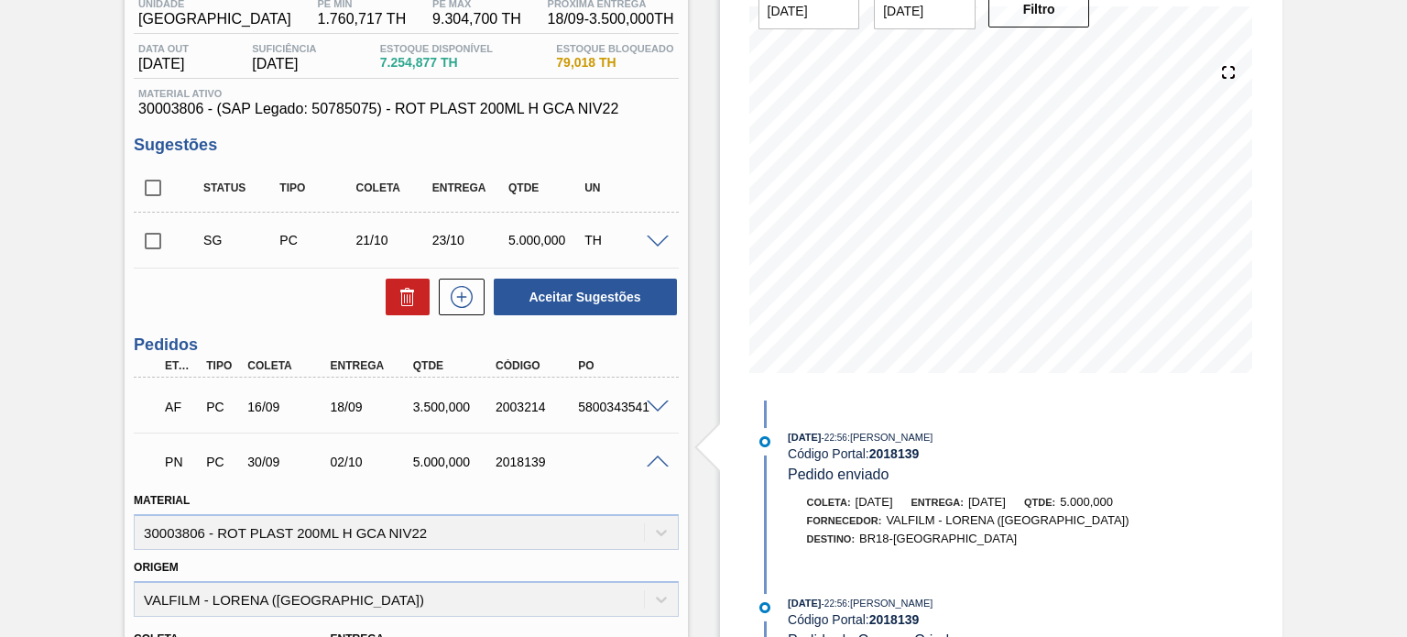
click at [653, 461] on span at bounding box center [658, 462] width 22 height 14
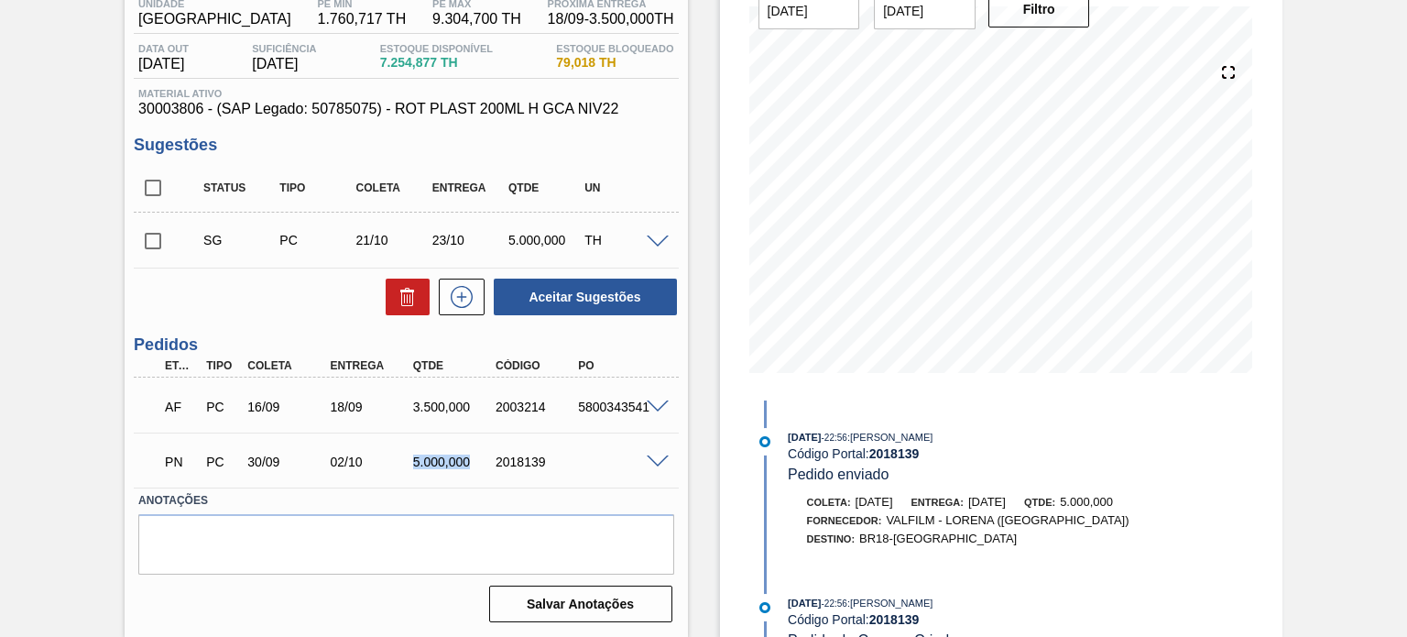
drag, startPoint x: 455, startPoint y: 457, endPoint x: 411, endPoint y: 456, distance: 44.0
click at [411, 456] on div "5.000,000" at bounding box center [454, 461] width 91 height 15
click at [427, 461] on div "5.000,000" at bounding box center [454, 461] width 91 height 15
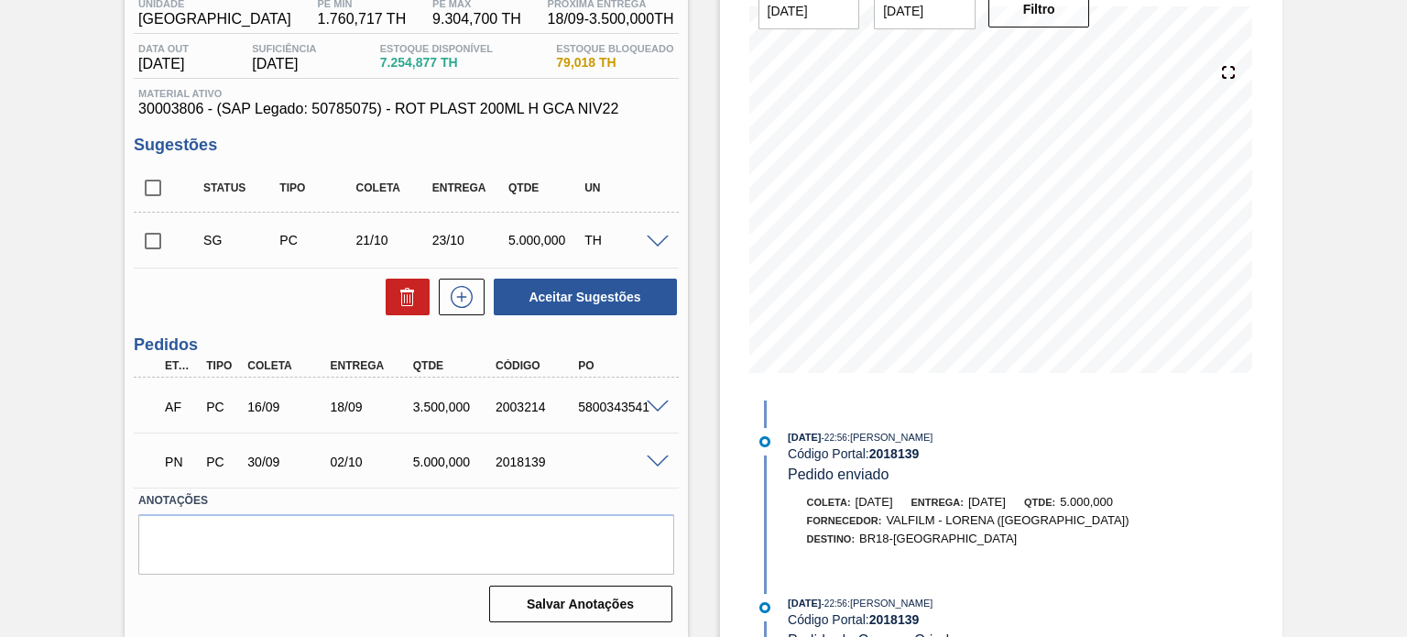
click at [455, 399] on div "3.500,000" at bounding box center [454, 406] width 91 height 15
click at [436, 465] on div "5.000,000" at bounding box center [454, 461] width 91 height 15
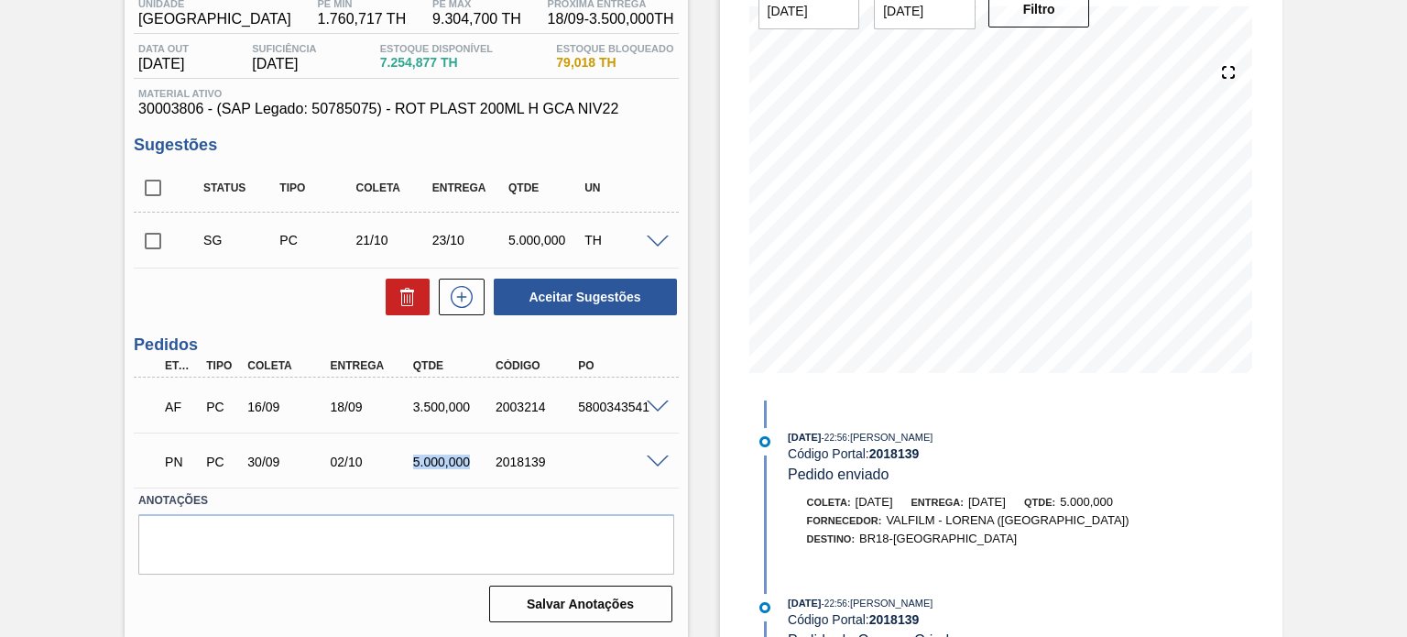
click at [436, 465] on div "5.000,000" at bounding box center [454, 461] width 91 height 15
click at [449, 401] on div "3.500,000" at bounding box center [454, 406] width 91 height 15
click at [693, 408] on div "Estoque De [DATE] Até [DATE] Filtro 11/09 Projeção de Estoque 4,654.873 [DOMAIN…" at bounding box center [985, 283] width 595 height 709
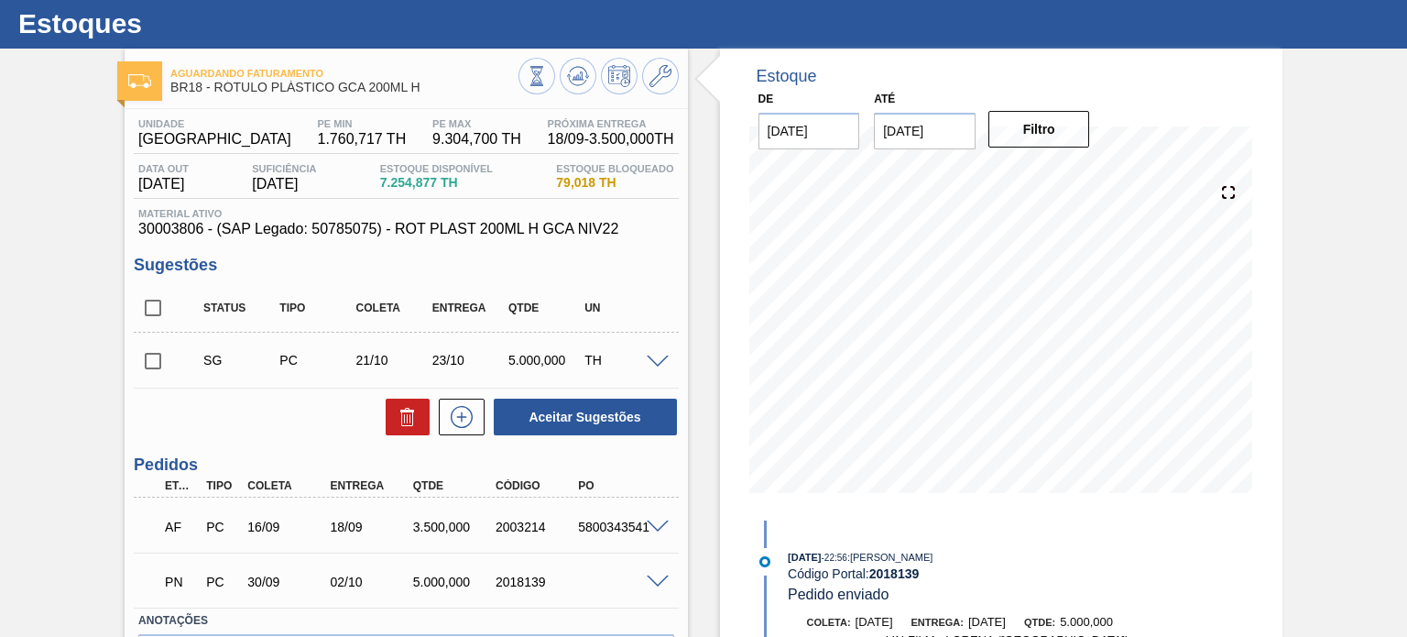
scroll to position [0, 0]
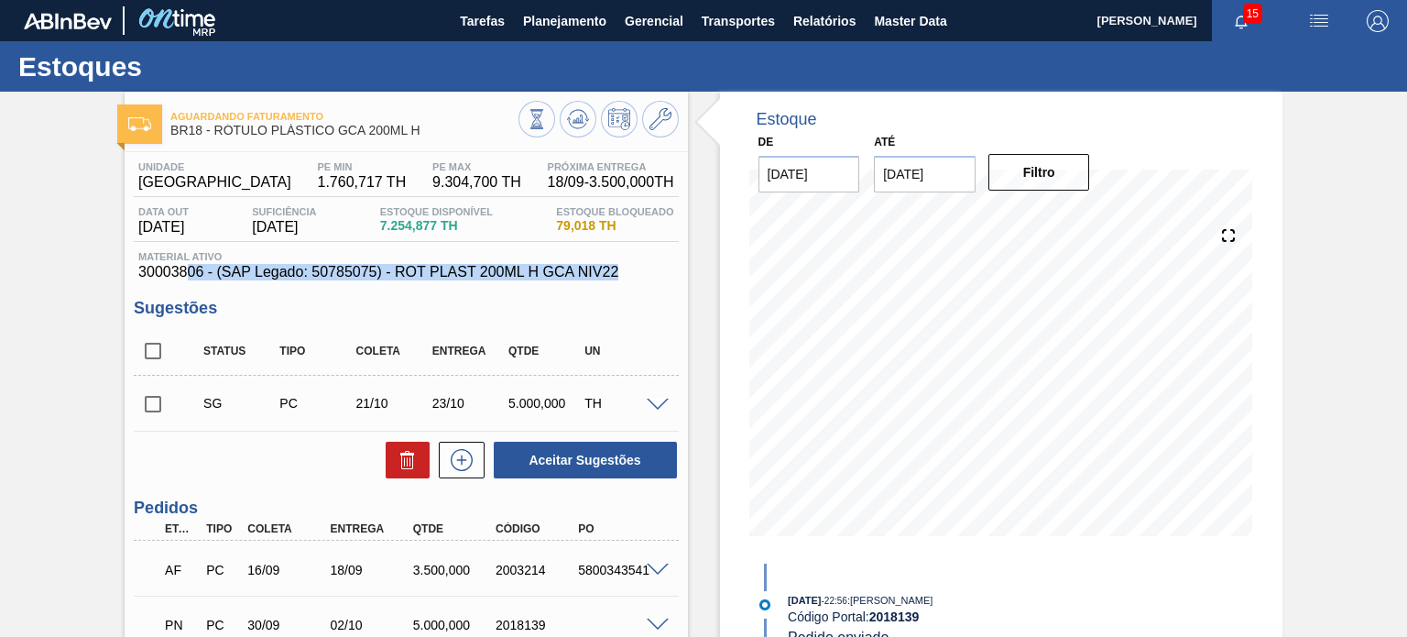
drag, startPoint x: 619, startPoint y: 275, endPoint x: 182, endPoint y: 271, distance: 437.0
click at [183, 271] on span "30003806 - (SAP Legado: 50785075) - ROT PLAST 200ML H GCA NIV22" at bounding box center [405, 272] width 535 height 16
click at [180, 270] on span "30003806 - (SAP Legado: 50785075) - ROT PLAST 200ML H GCA NIV22" at bounding box center [405, 272] width 535 height 16
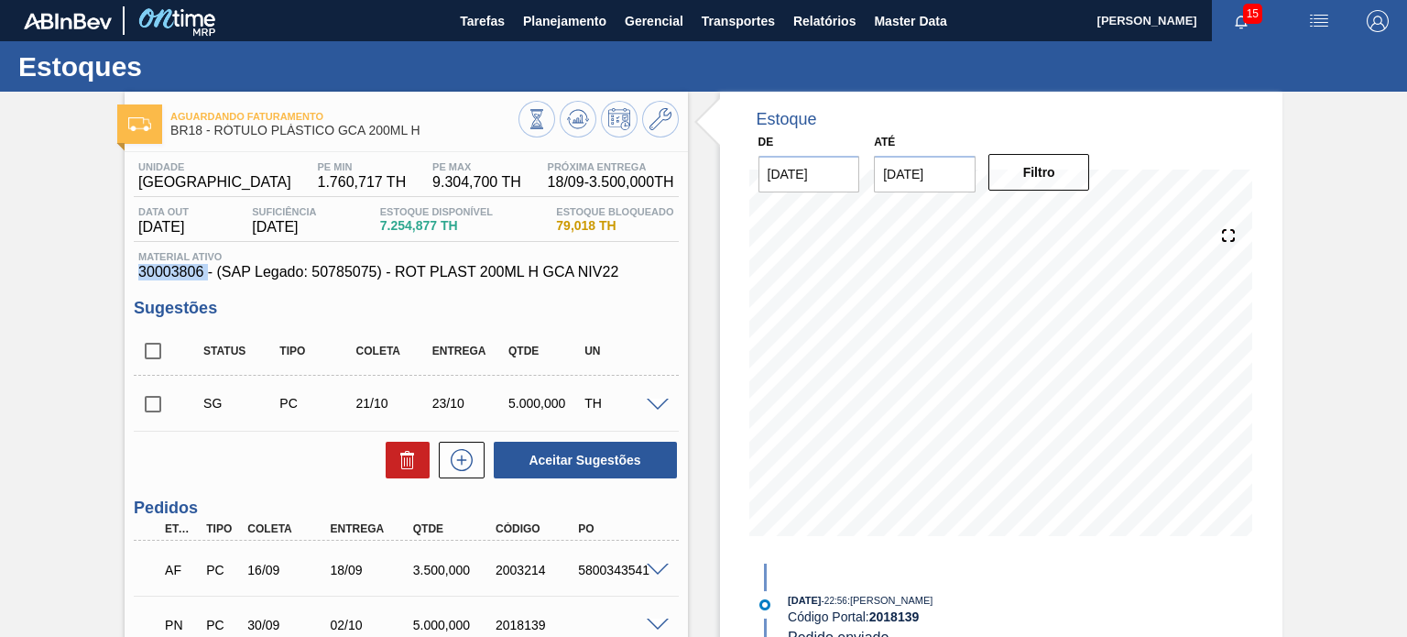
click at [180, 270] on span "30003806 - (SAP Legado: 50785075) - ROT PLAST 200ML H GCA NIV22" at bounding box center [405, 272] width 535 height 16
click at [180, 273] on span "30003806 - (SAP Legado: 50785075) - ROT PLAST 200ML H GCA NIV22" at bounding box center [405, 272] width 535 height 16
click at [705, 263] on div "Estoque De [DATE] Até [DATE] Filtro 02/09 Projeção de Estoque 7,254.877 [DOMAIN…" at bounding box center [985, 446] width 595 height 709
click at [600, 274] on span "30003806 - (SAP Legado: 50785075) - ROT PLAST 200ML H GCA NIV22" at bounding box center [405, 272] width 535 height 16
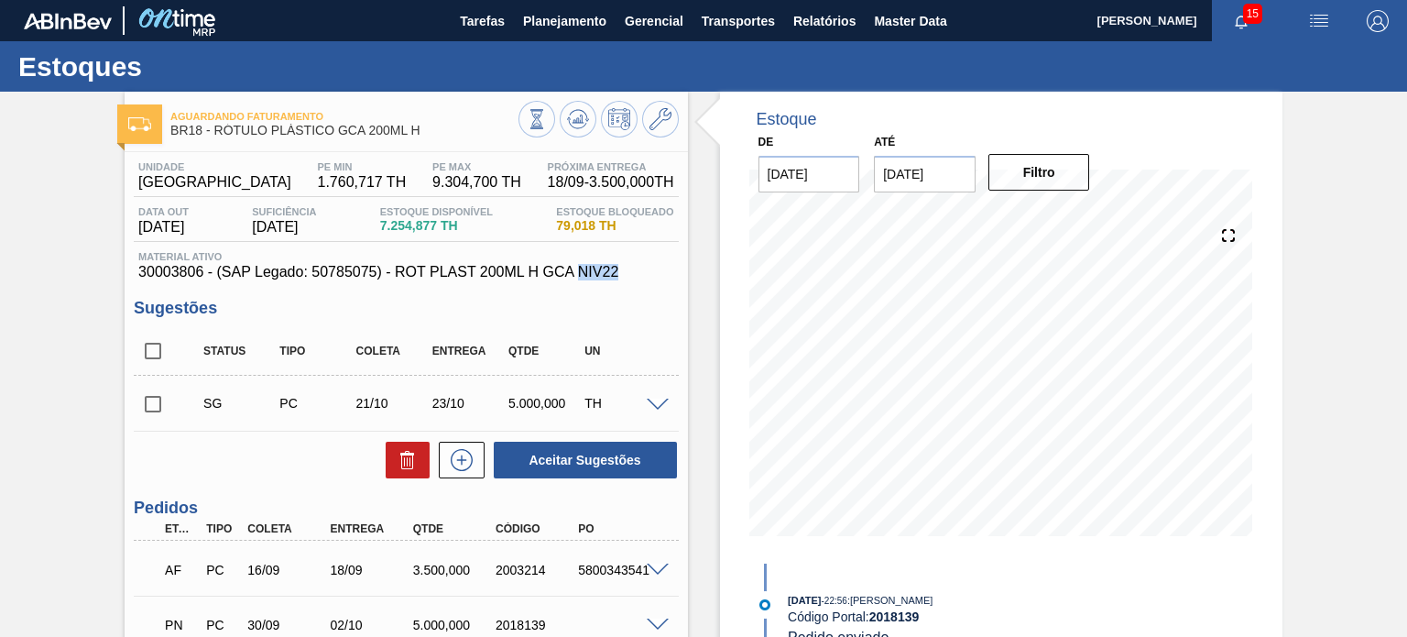
click at [600, 274] on span "30003806 - (SAP Legado: 50785075) - ROT PLAST 200ML H GCA NIV22" at bounding box center [405, 272] width 535 height 16
click at [609, 272] on span "30003806 - (SAP Legado: 50785075) - ROT PLAST 200ML H GCA NIV22" at bounding box center [405, 272] width 535 height 16
click at [471, 278] on span "30003806 - (SAP Legado: 50785075) - ROT PLAST 200ML H GCA NIV22" at bounding box center [405, 272] width 535 height 16
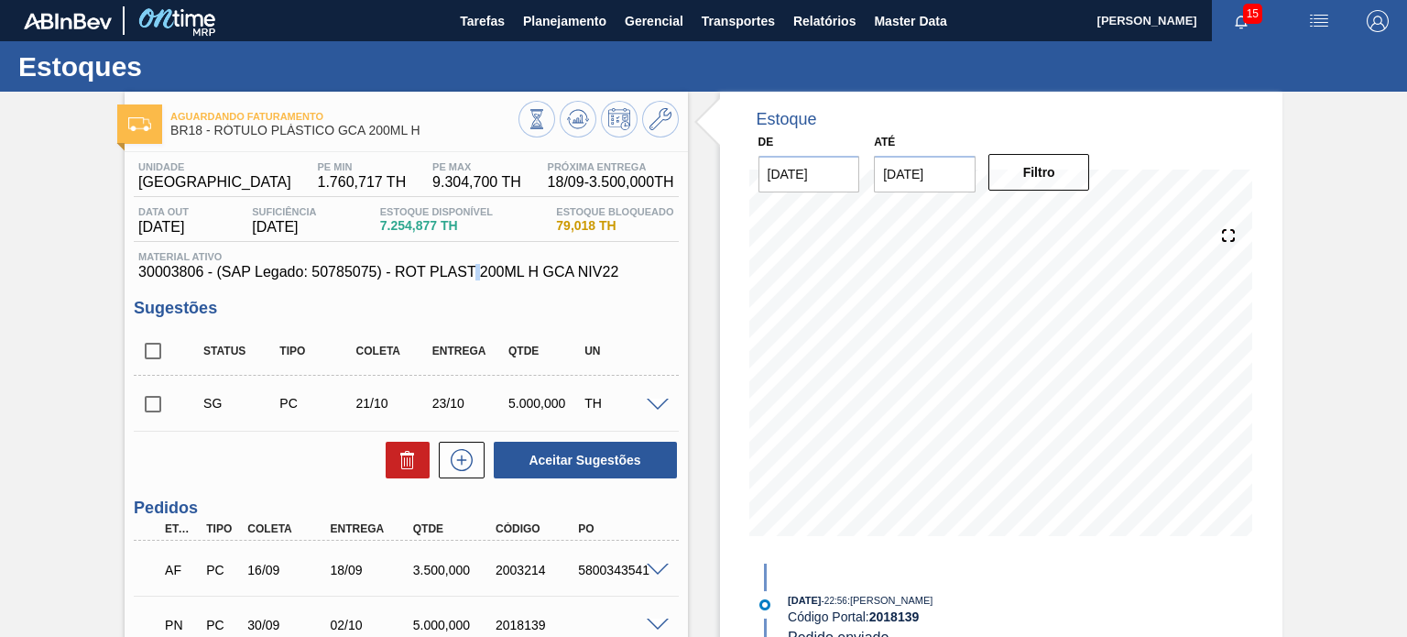
click at [471, 278] on span "30003806 - (SAP Legado: 50785075) - ROT PLAST 200ML H GCA NIV22" at bounding box center [405, 272] width 535 height 16
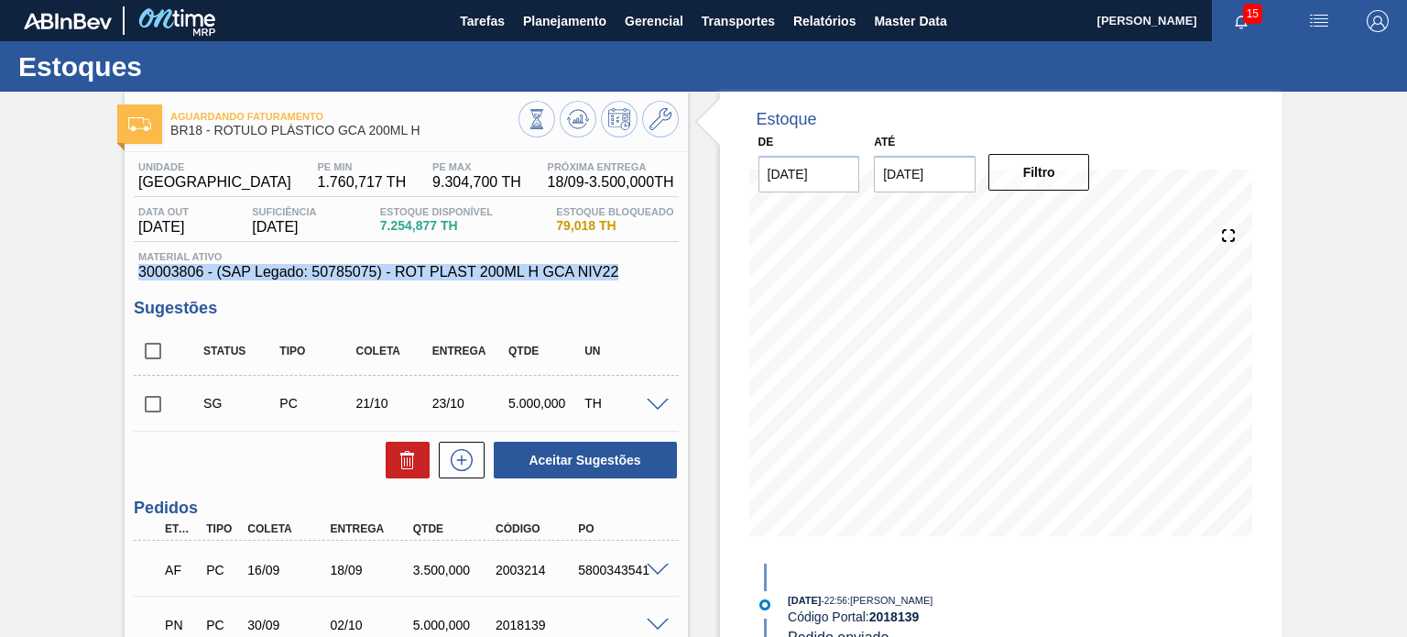
click at [471, 278] on span "30003806 - (SAP Legado: 50785075) - ROT PLAST 200ML H GCA NIV22" at bounding box center [405, 272] width 535 height 16
click at [457, 269] on span "30003806 - (SAP Legado: 50785075) - ROT PLAST 200ML H GCA NIV22" at bounding box center [405, 272] width 535 height 16
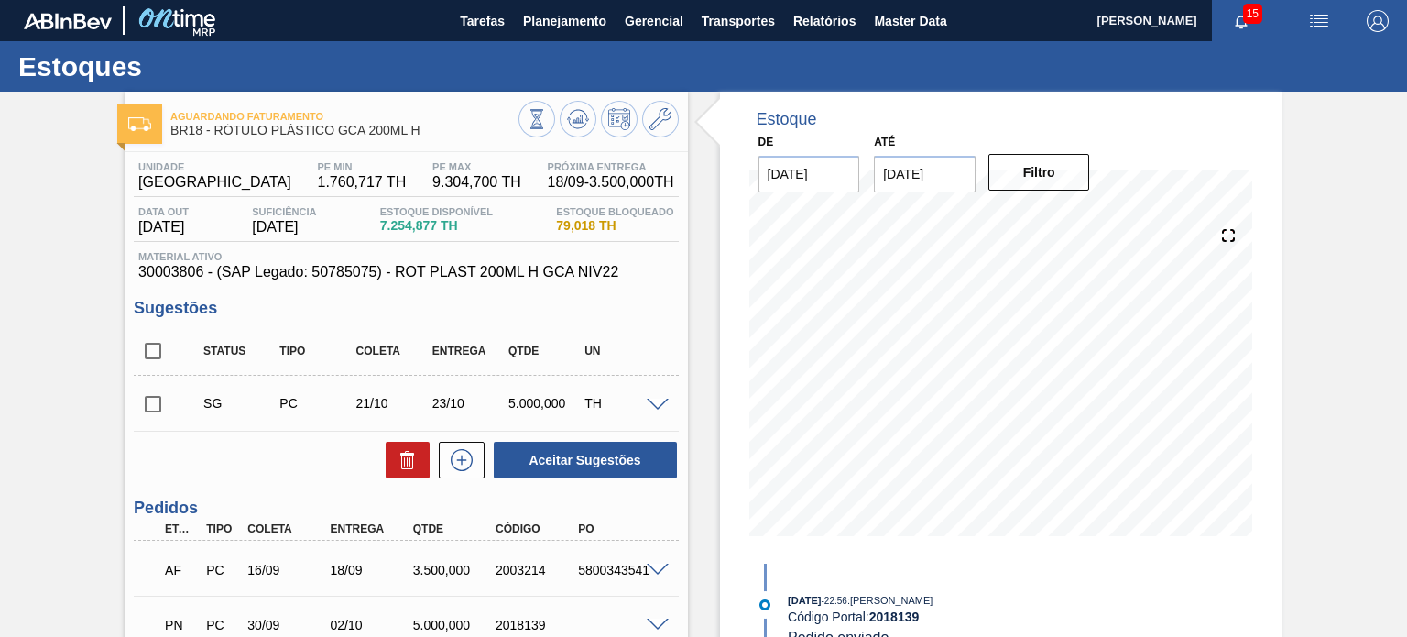
click at [663, 283] on div "Unidade Pernambuco PE MIN 1.760,717 TH PE MAX 9.304,700 TH Próxima Entrega 18/0…" at bounding box center [406, 472] width 563 height 640
click at [587, 270] on span "30003806 - (SAP Legado: 50785075) - ROT PLAST 200ML H GCA NIV22" at bounding box center [405, 272] width 535 height 16
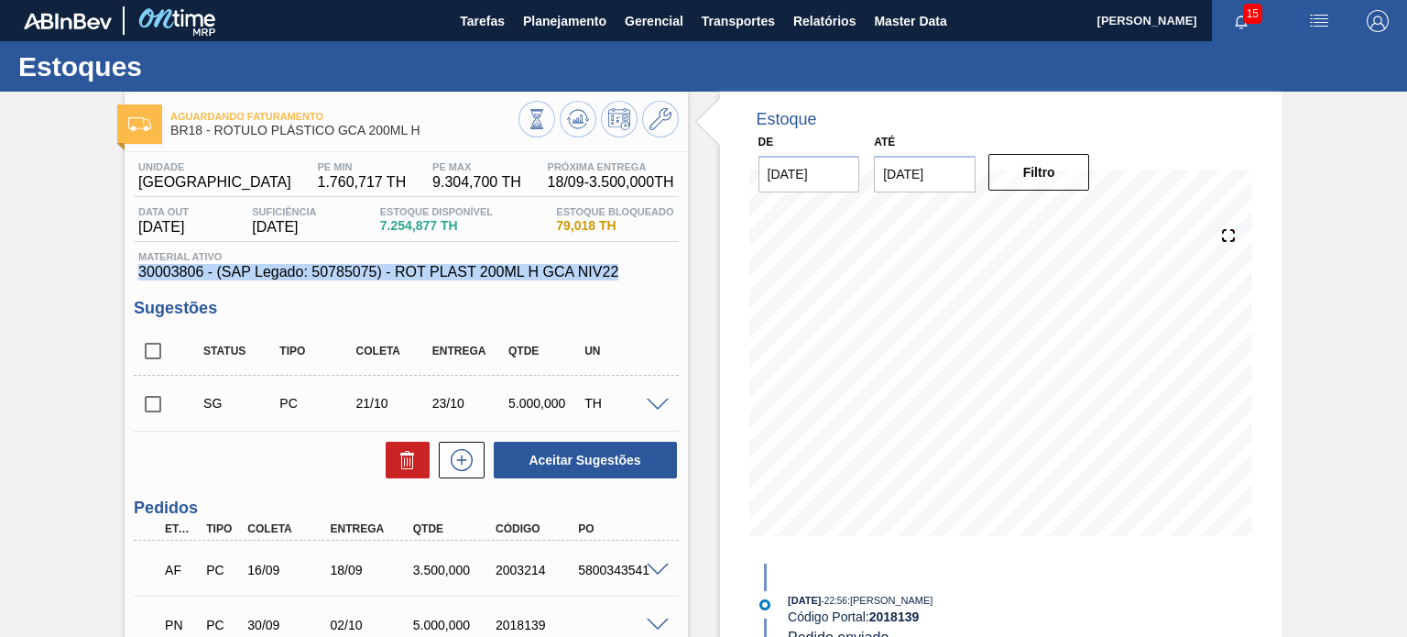
click at [587, 270] on span "30003806 - (SAP Legado: 50785075) - ROT PLAST 200ML H GCA NIV22" at bounding box center [405, 272] width 535 height 16
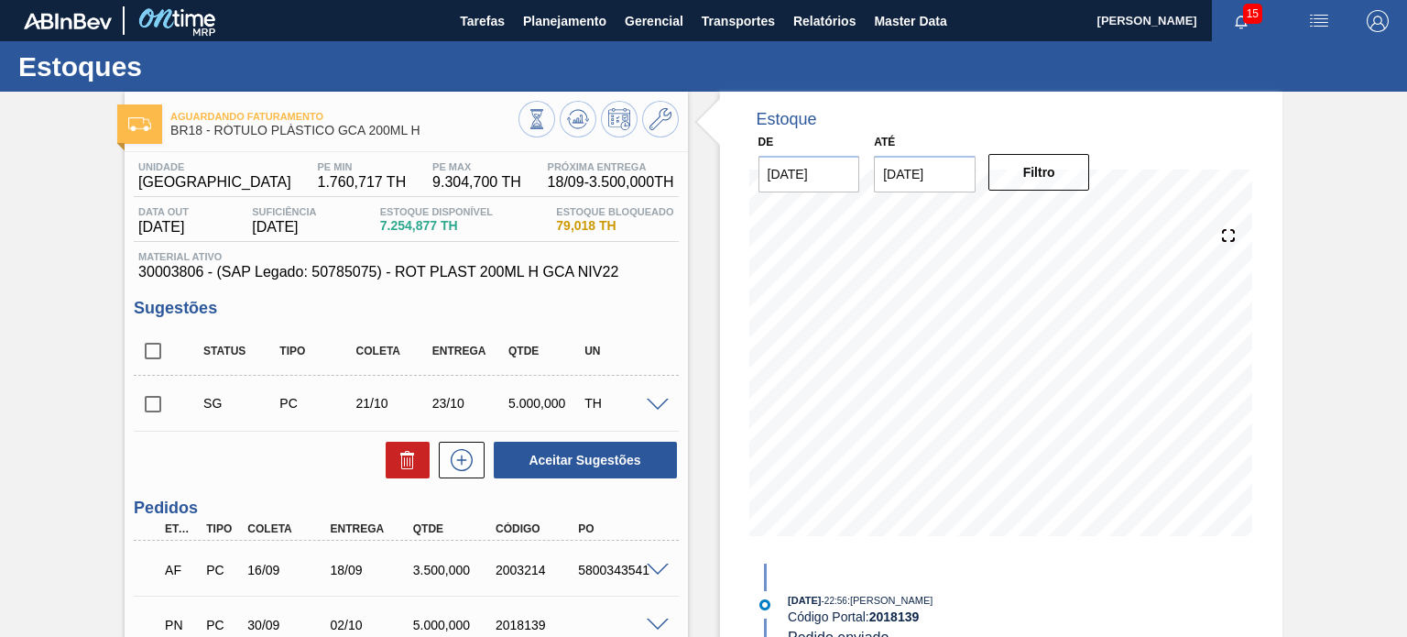
click at [567, 287] on div "Unidade Pernambuco PE MIN 1.760,717 TH PE MAX 9.304,700 TH Próxima Entrega 18/0…" at bounding box center [406, 472] width 563 height 640
click at [553, 276] on span "30003806 - (SAP Legado: 50785075) - ROT PLAST 200ML H GCA NIV22" at bounding box center [405, 272] width 535 height 16
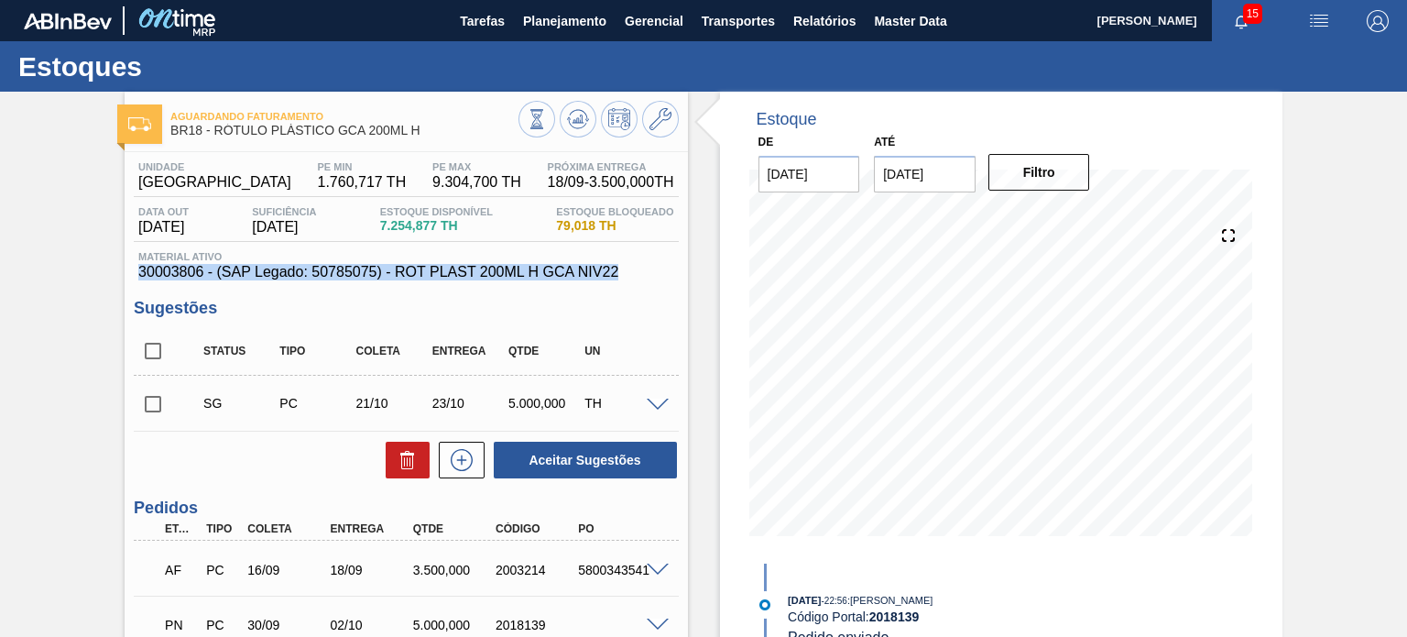
click at [553, 276] on span "30003806 - (SAP Legado: 50785075) - ROT PLAST 200ML H GCA NIV22" at bounding box center [405, 272] width 535 height 16
click at [446, 270] on span "30003806 - (SAP Legado: 50785075) - ROT PLAST 200ML H GCA NIV22" at bounding box center [405, 272] width 535 height 16
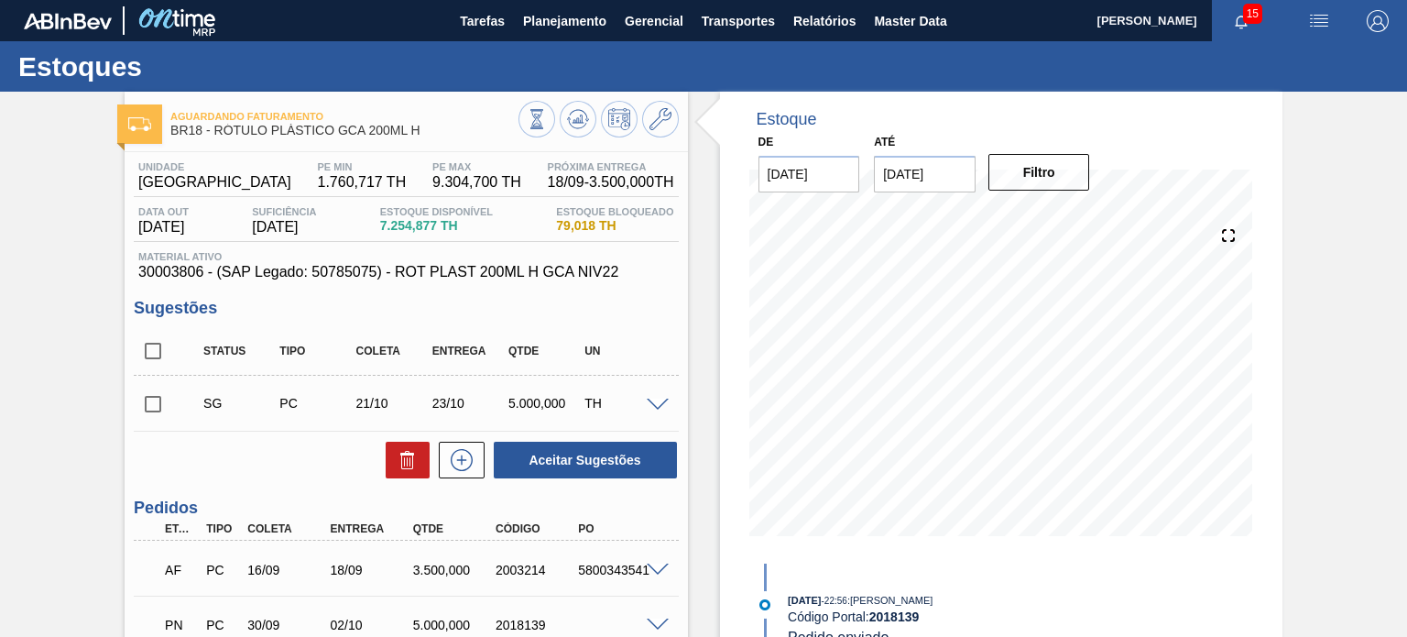
click at [426, 283] on div "Unidade Pernambuco PE MIN 1.760,717 TH PE MAX 9.304,700 TH Próxima Entrega 18/0…" at bounding box center [406, 472] width 563 height 640
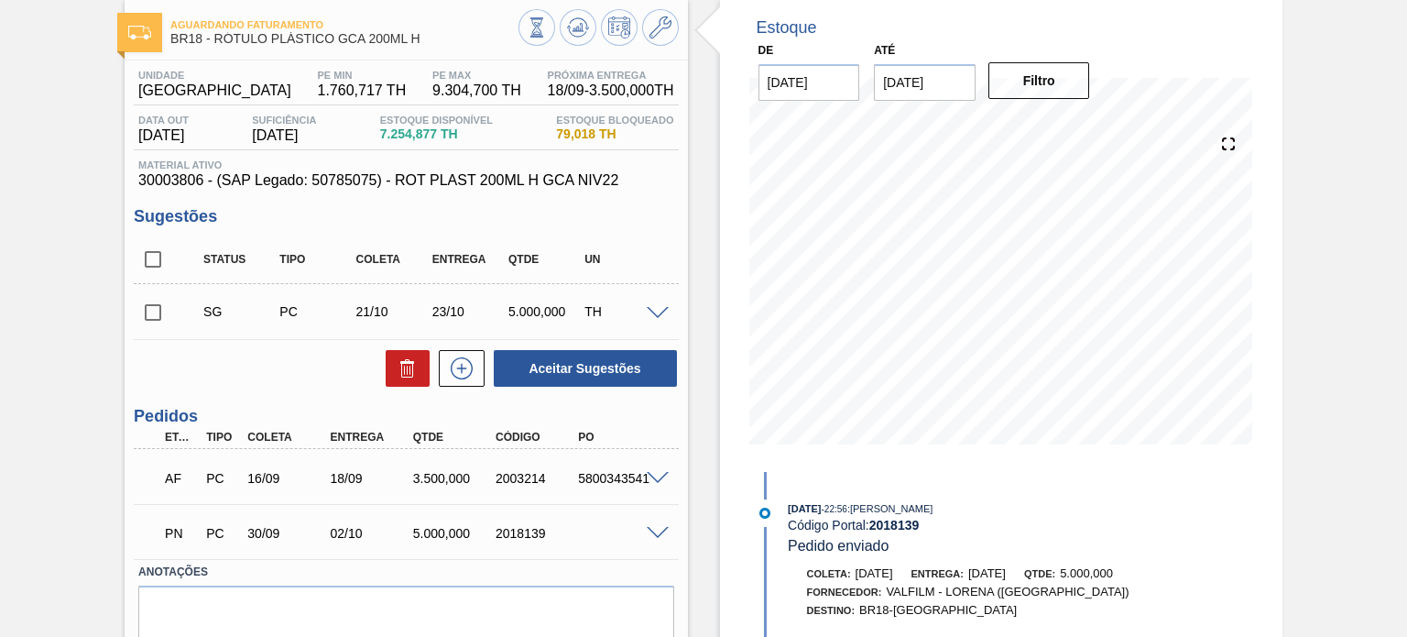
scroll to position [163, 0]
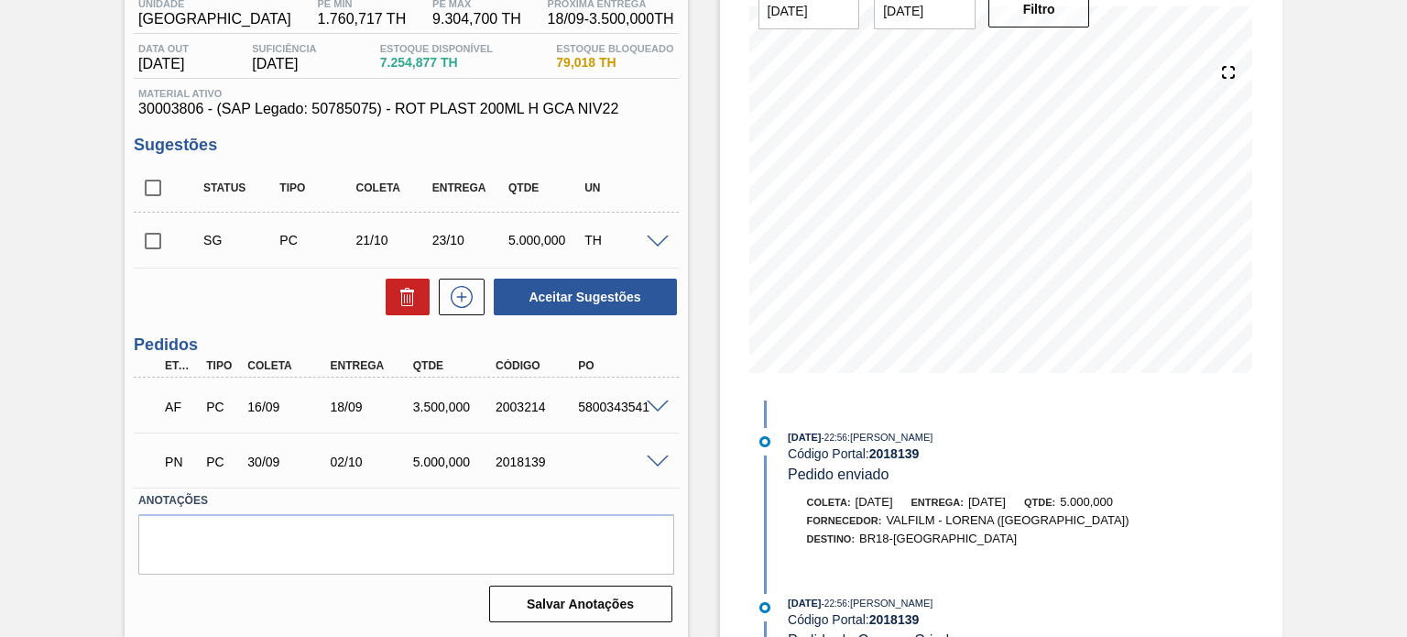
click at [429, 404] on div "3.500,000" at bounding box center [454, 406] width 91 height 15
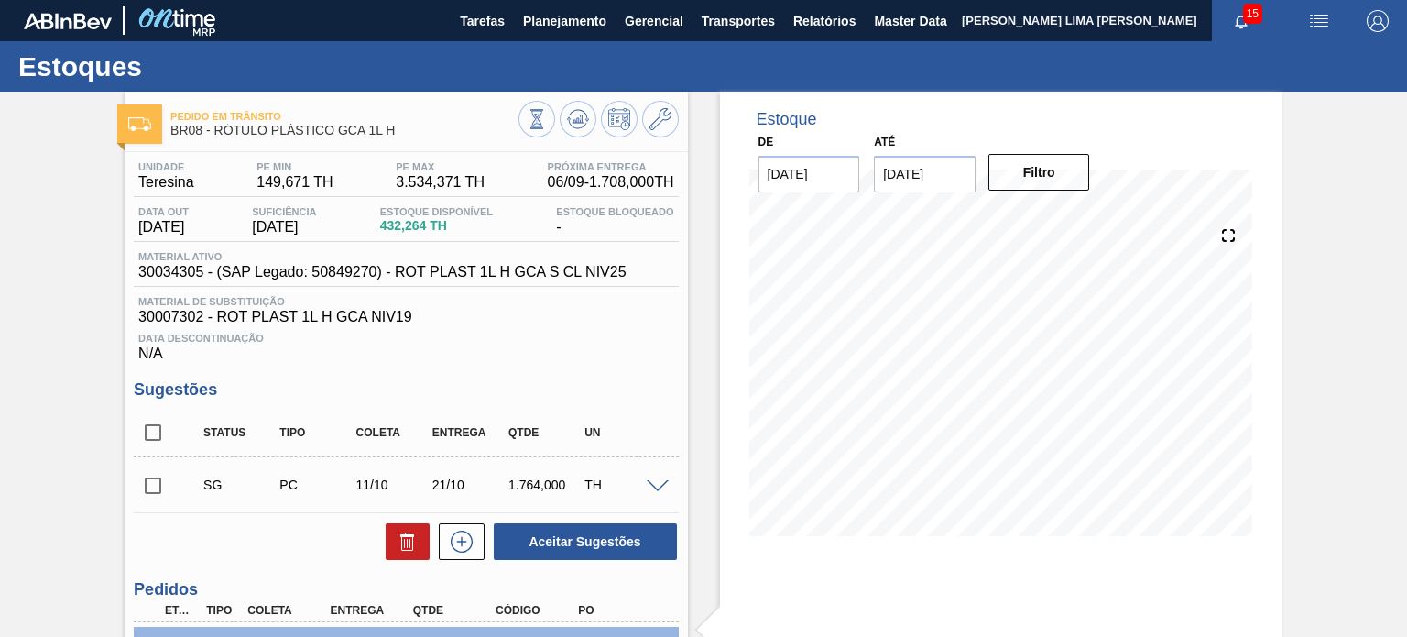
scroll to position [83, 0]
